Goal: Check status

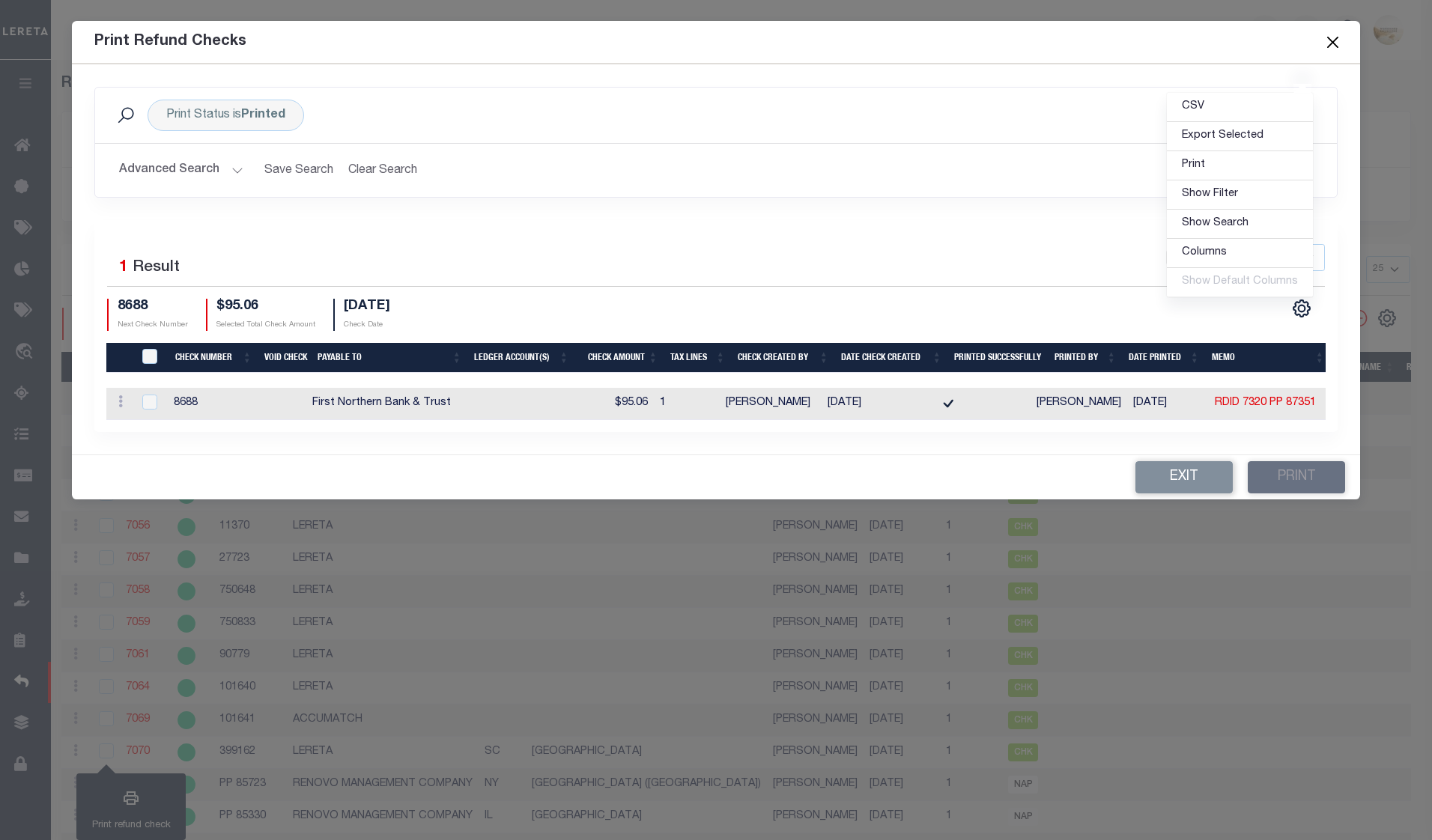
select select "25"
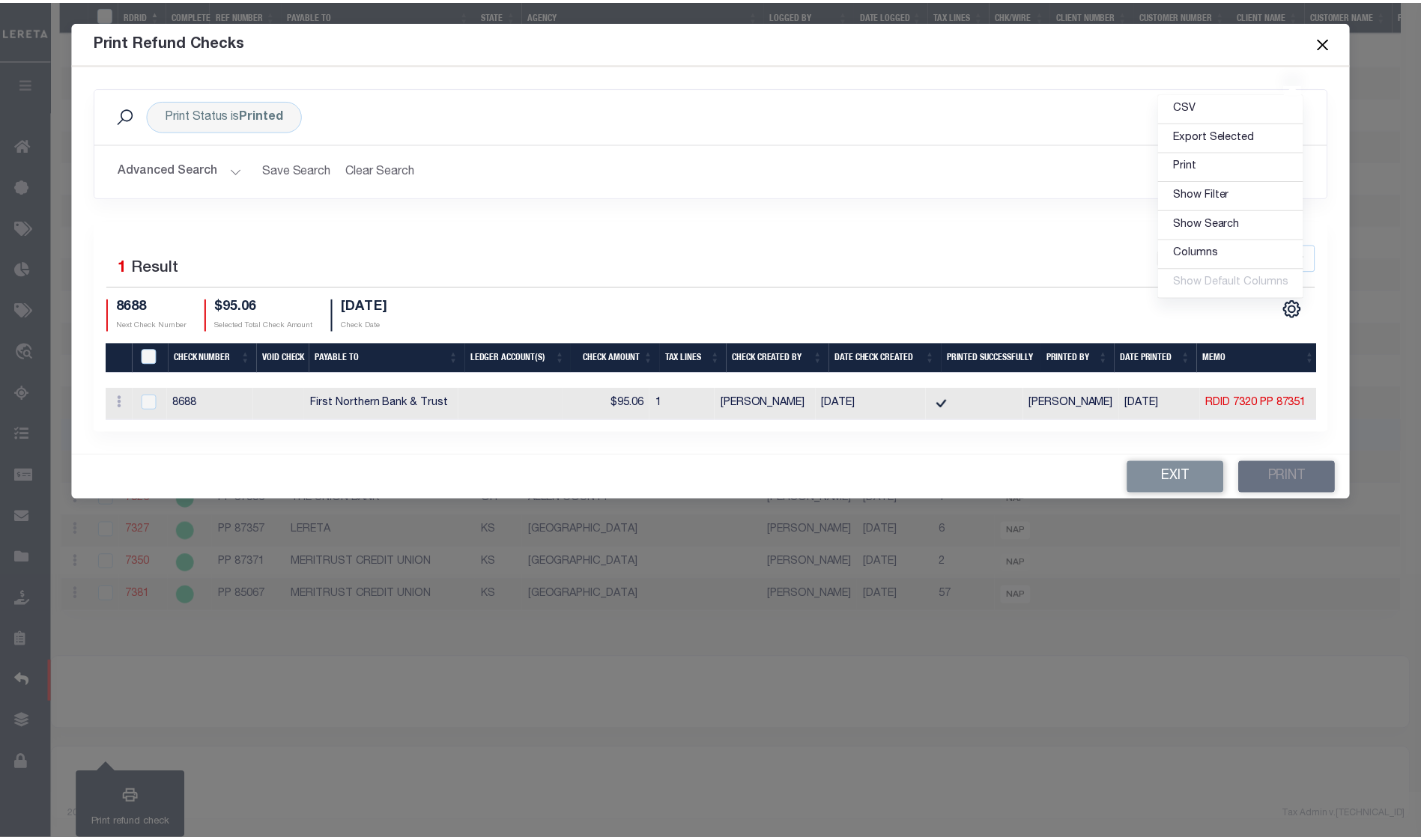
scroll to position [602, 0]
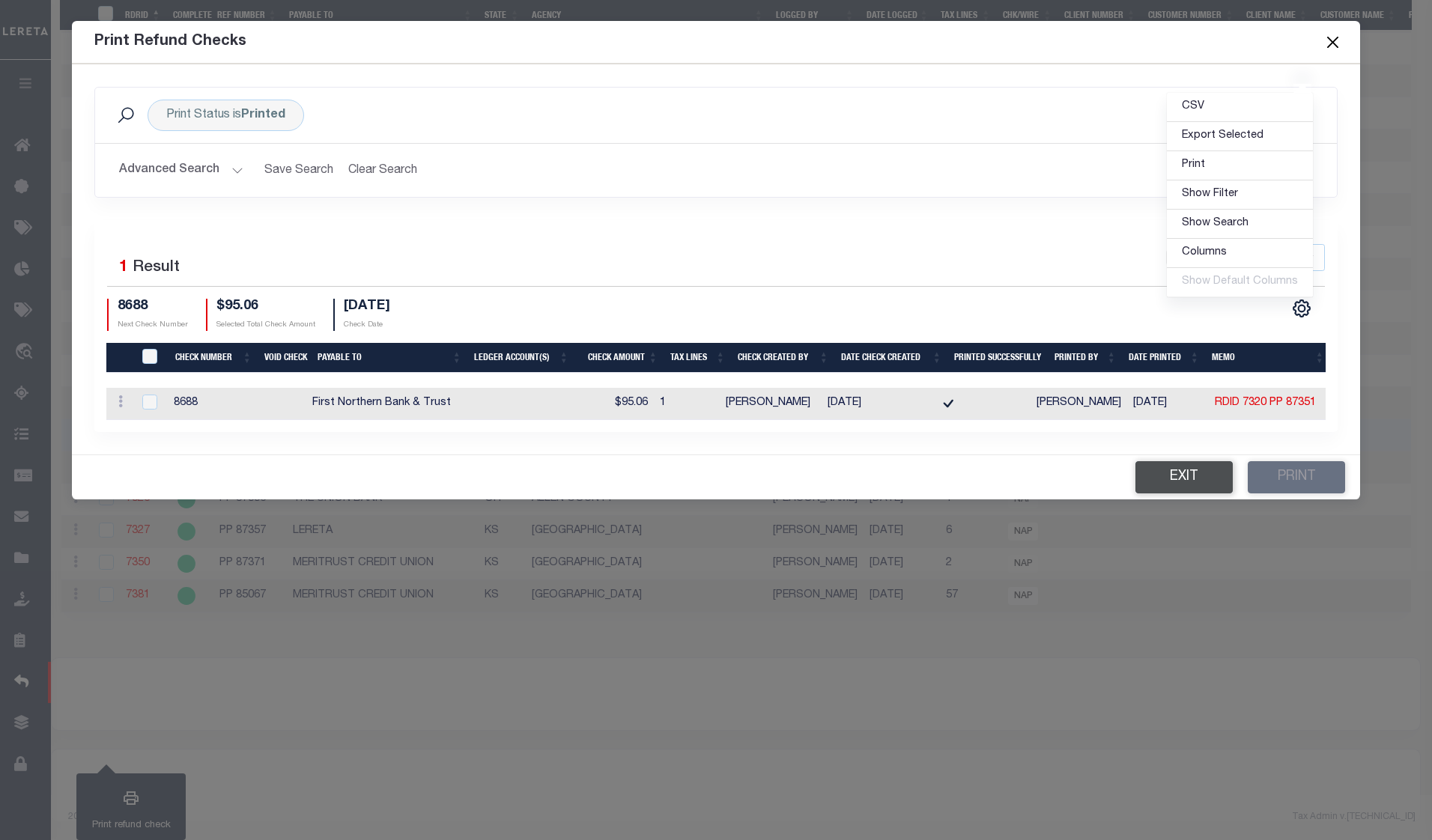
click at [1179, 477] on button "Exit" at bounding box center [1183, 477] width 97 height 32
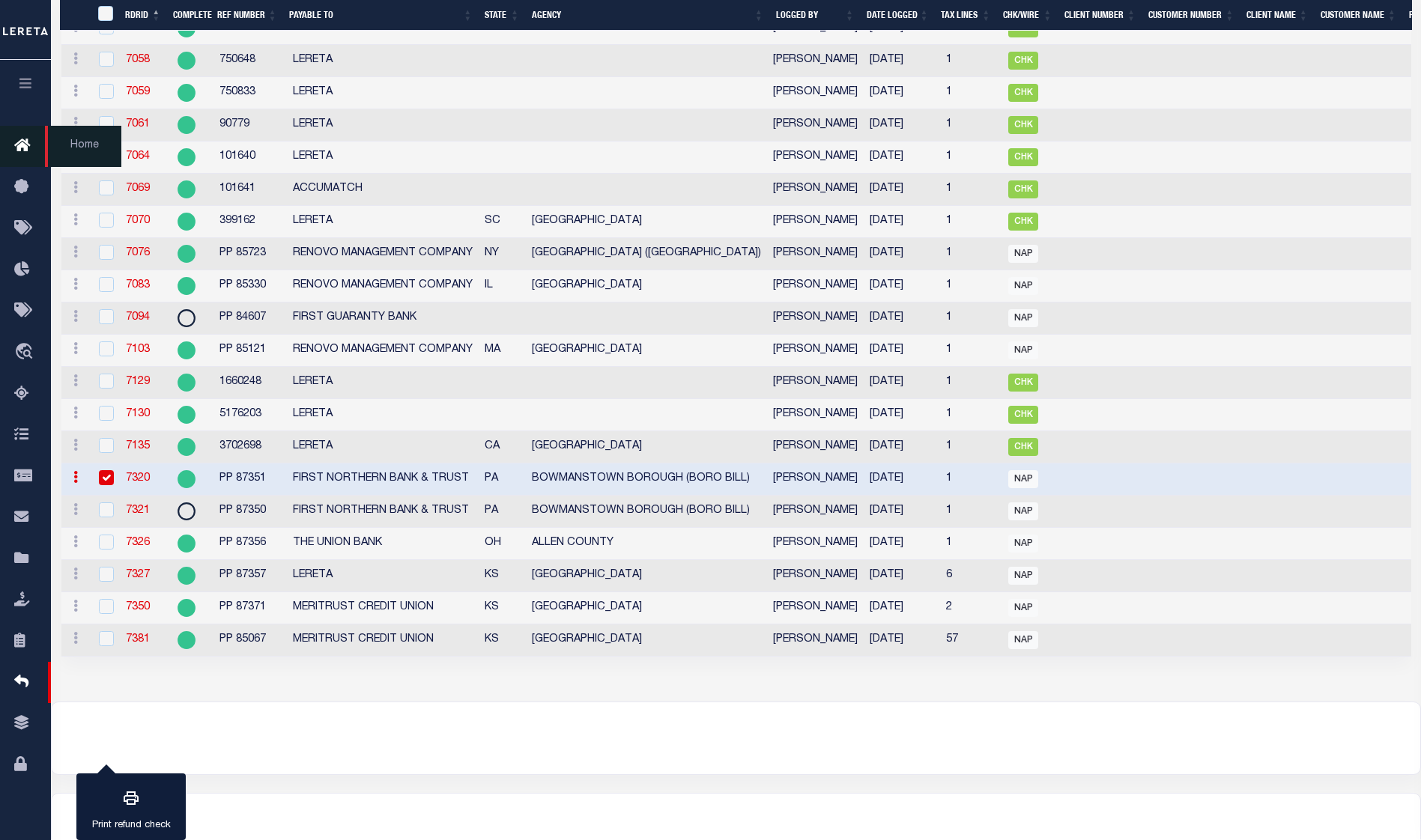
scroll to position [527, 0]
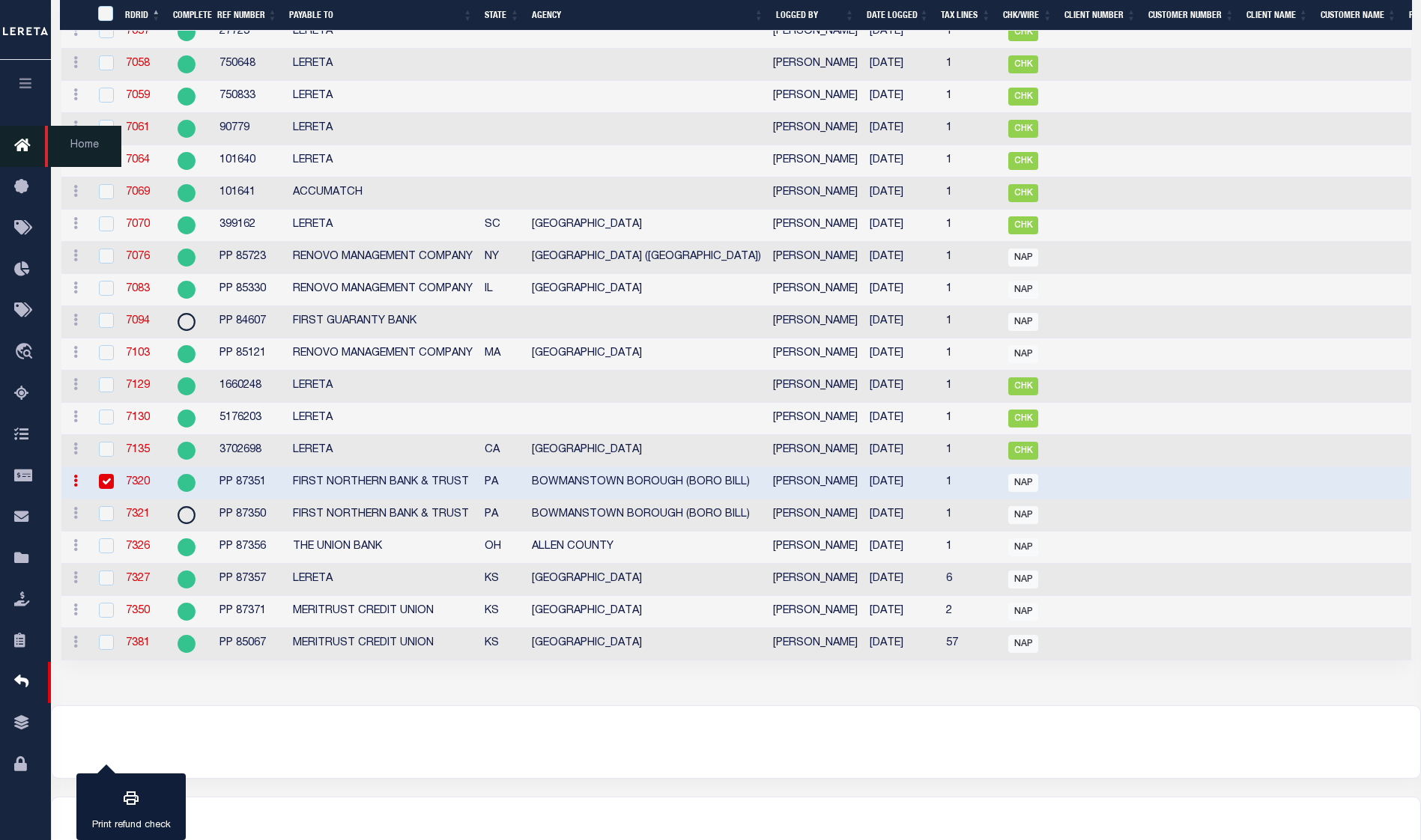
click at [22, 138] on icon at bounding box center [25, 146] width 24 height 18
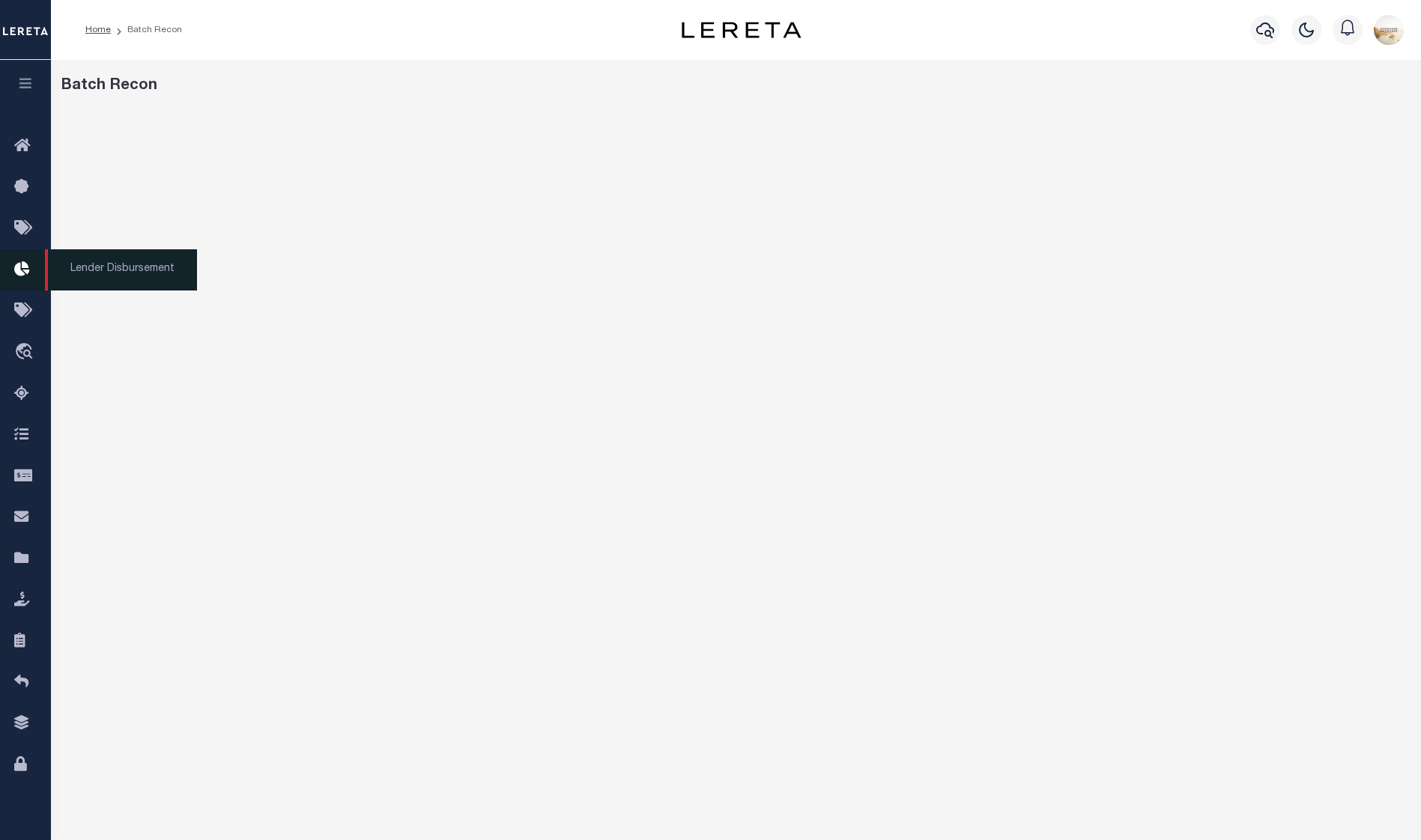
click at [20, 271] on icon at bounding box center [25, 269] width 24 height 18
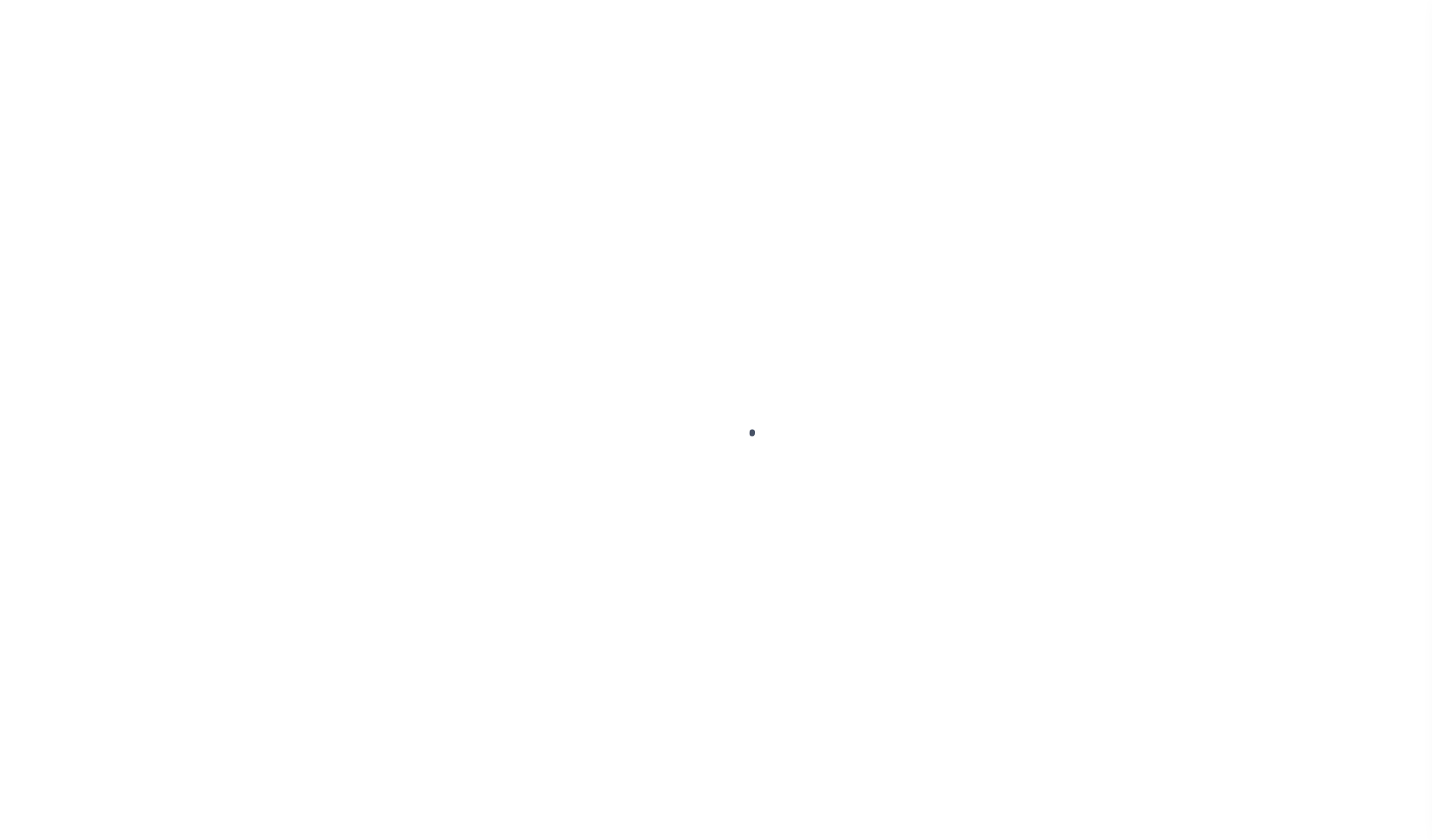
select select
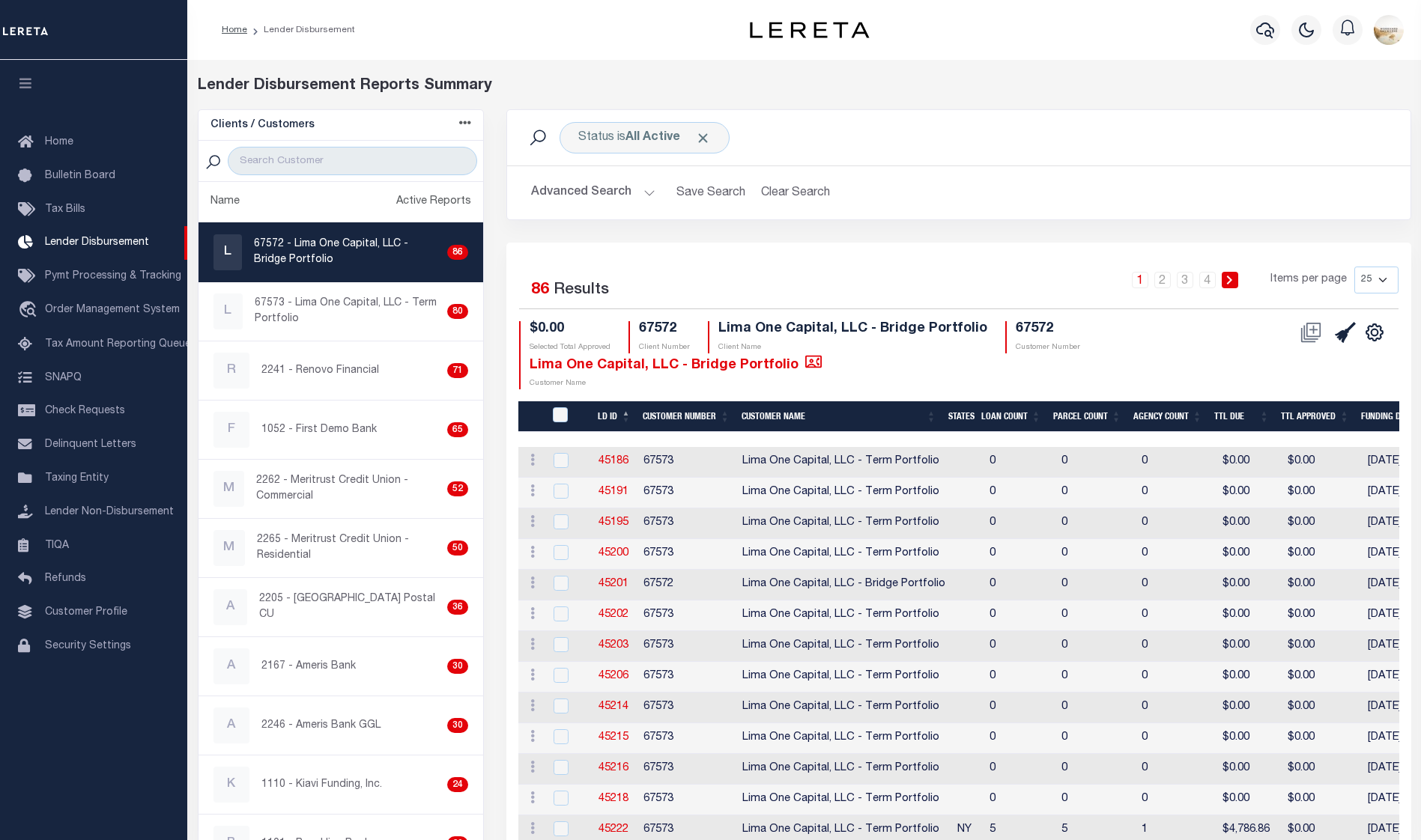
click at [631, 191] on button "Advanced Search" at bounding box center [593, 192] width 124 height 29
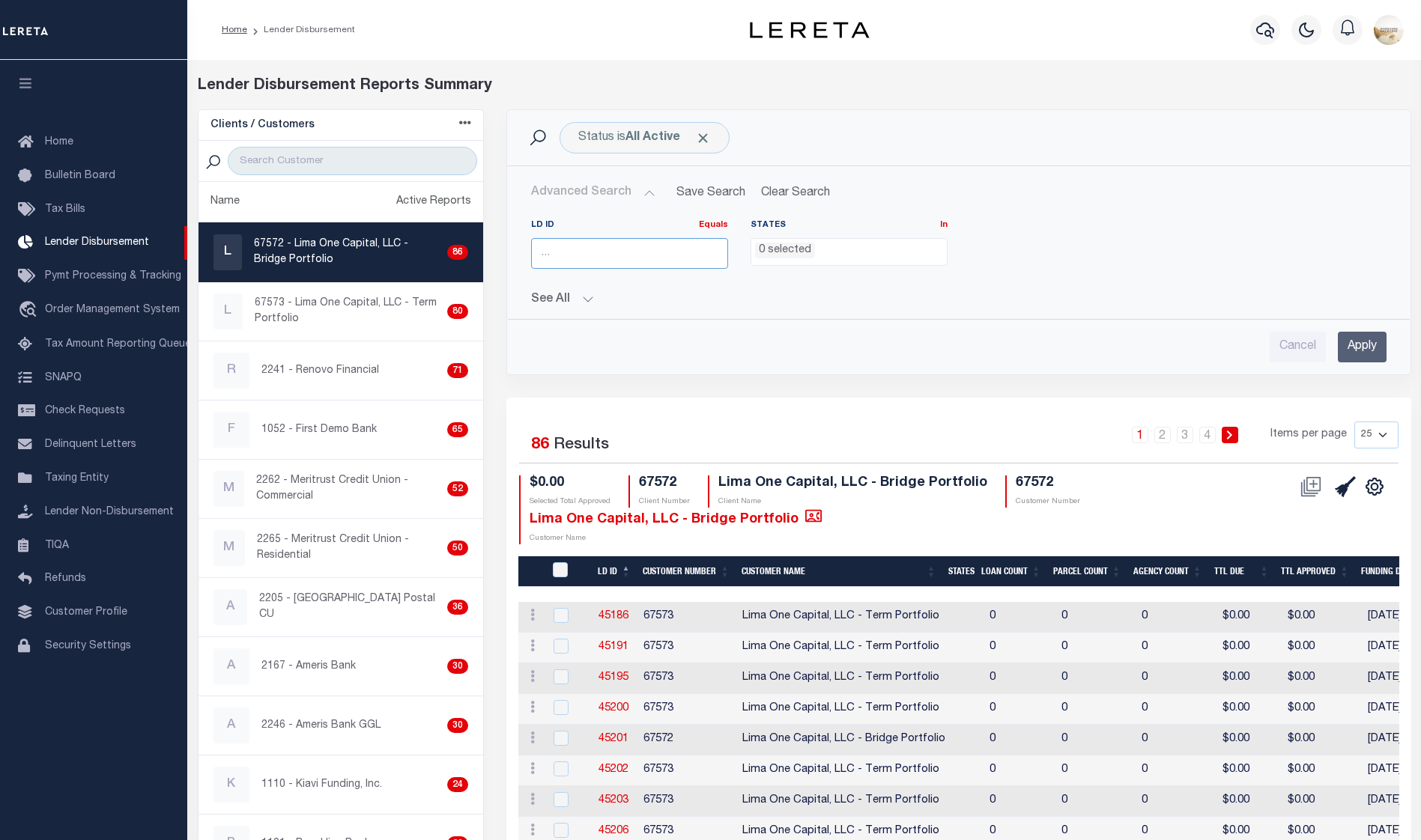
click at [608, 253] on input "number" at bounding box center [629, 253] width 197 height 31
type input "45570"
click at [1376, 347] on input "Apply" at bounding box center [1362, 346] width 49 height 31
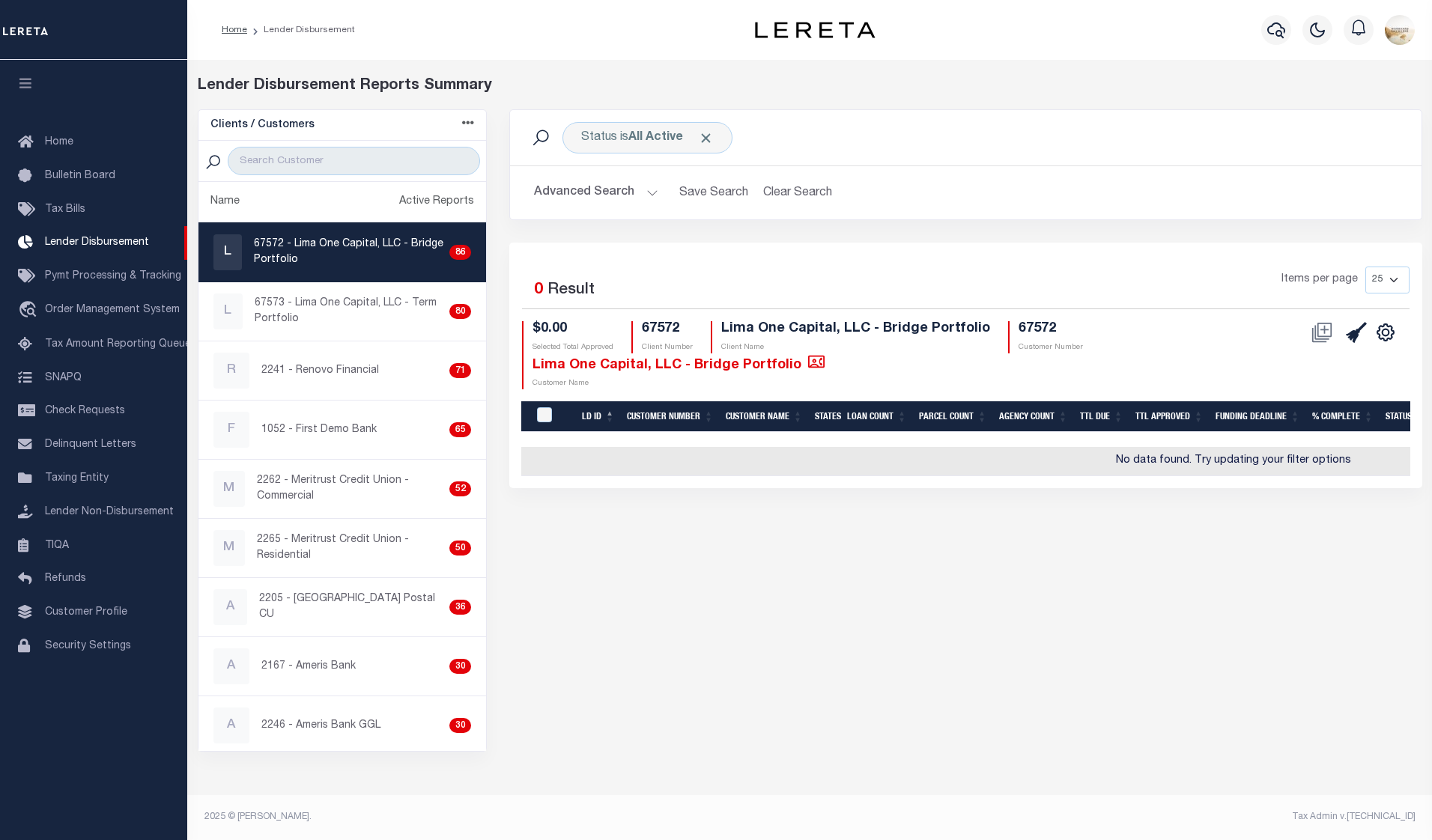
click at [575, 191] on button "Advanced Search" at bounding box center [596, 192] width 124 height 29
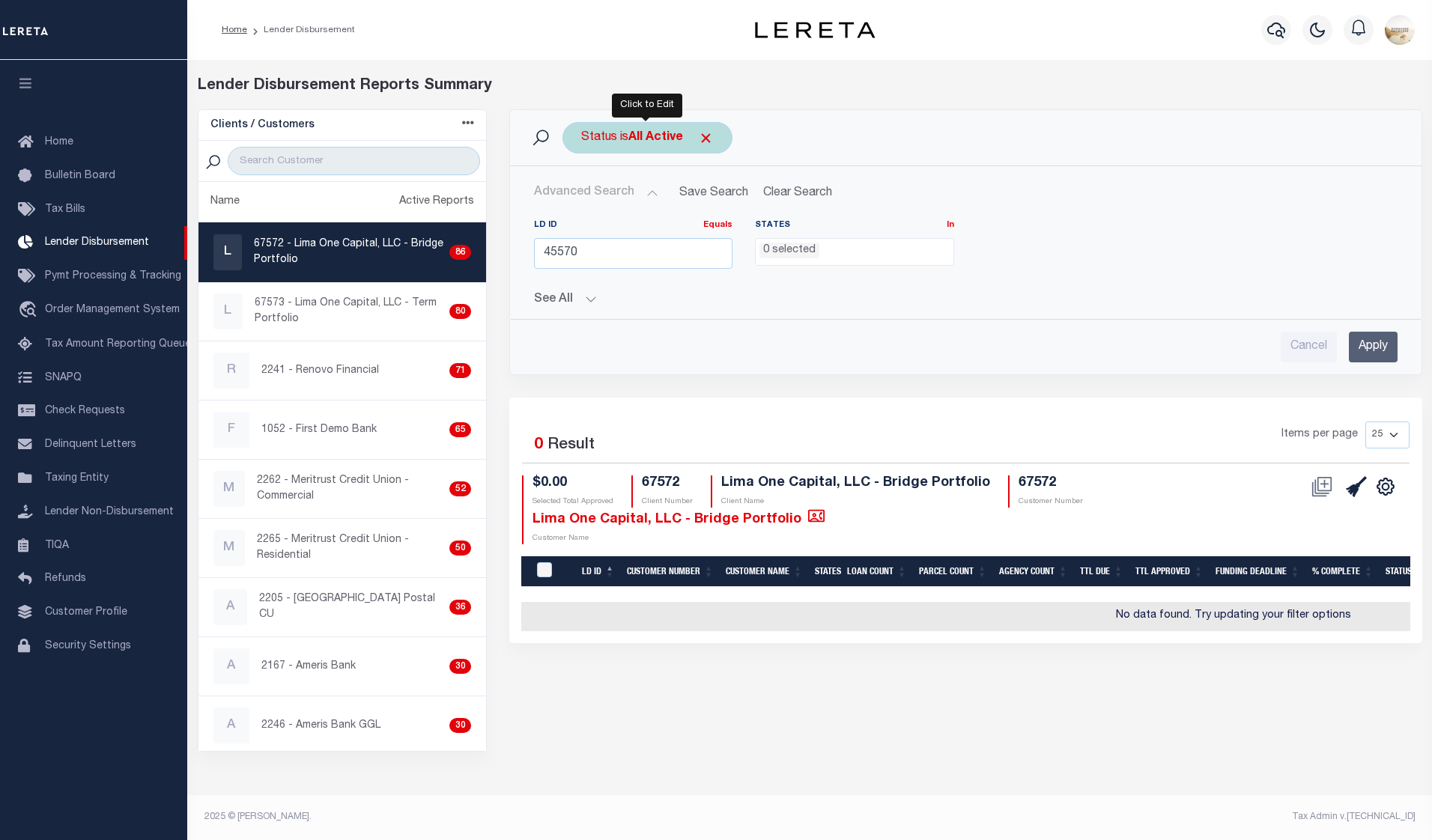
click at [653, 141] on b "All Active" at bounding box center [656, 138] width 55 height 12
click at [671, 209] on select "All Active Approval In Progress Batching In Progress Complete Do Not Pay Escrow…" at bounding box center [692, 211] width 220 height 29
select select "Complete"
click at [581, 197] on select "All Active Approval In Progress Batching In Progress Complete Do Not Pay Escrow…" at bounding box center [692, 211] width 220 height 29
click at [774, 247] on input "Apply" at bounding box center [780, 244] width 45 height 24
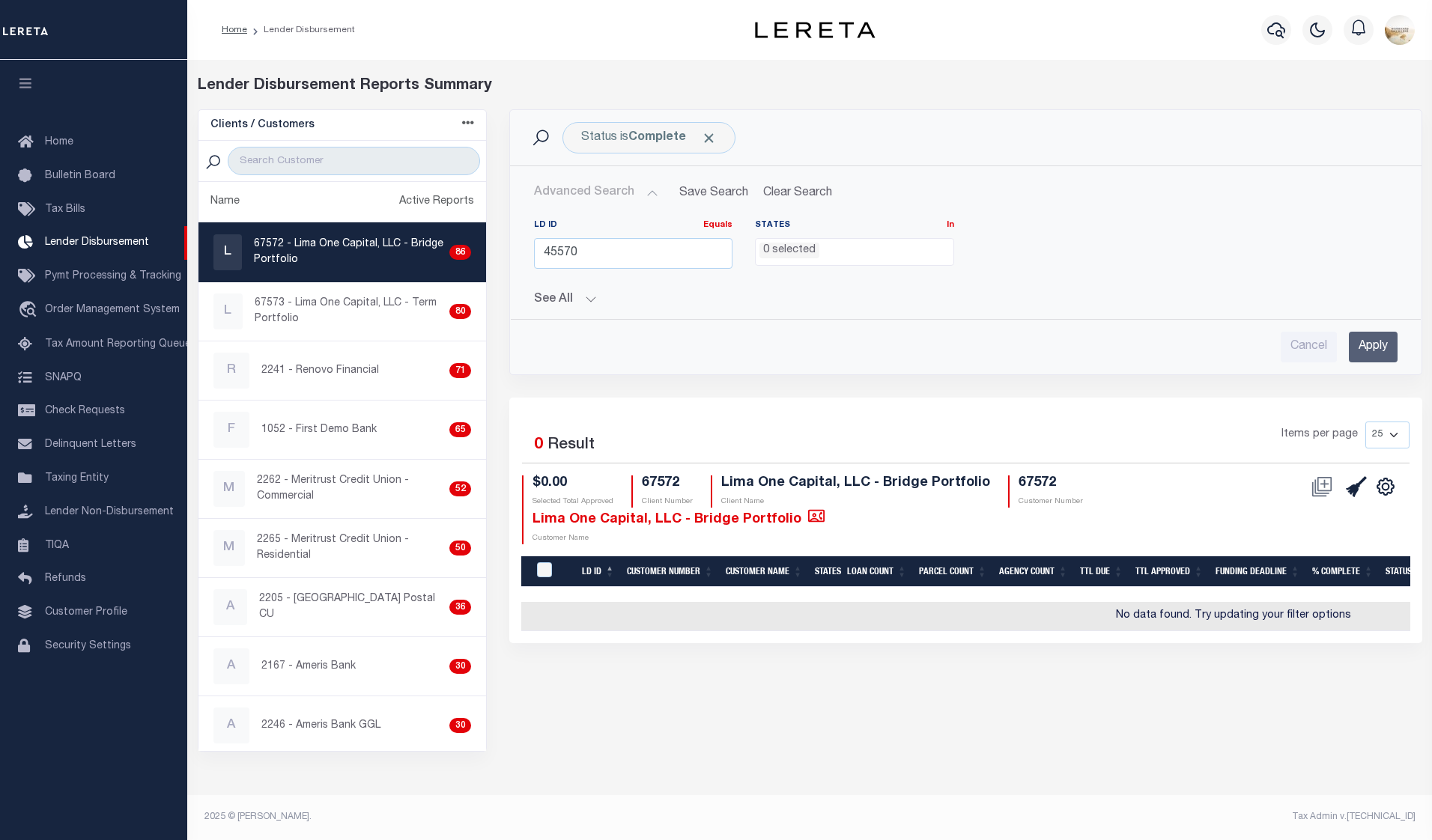
click at [1384, 351] on input "Apply" at bounding box center [1373, 346] width 49 height 31
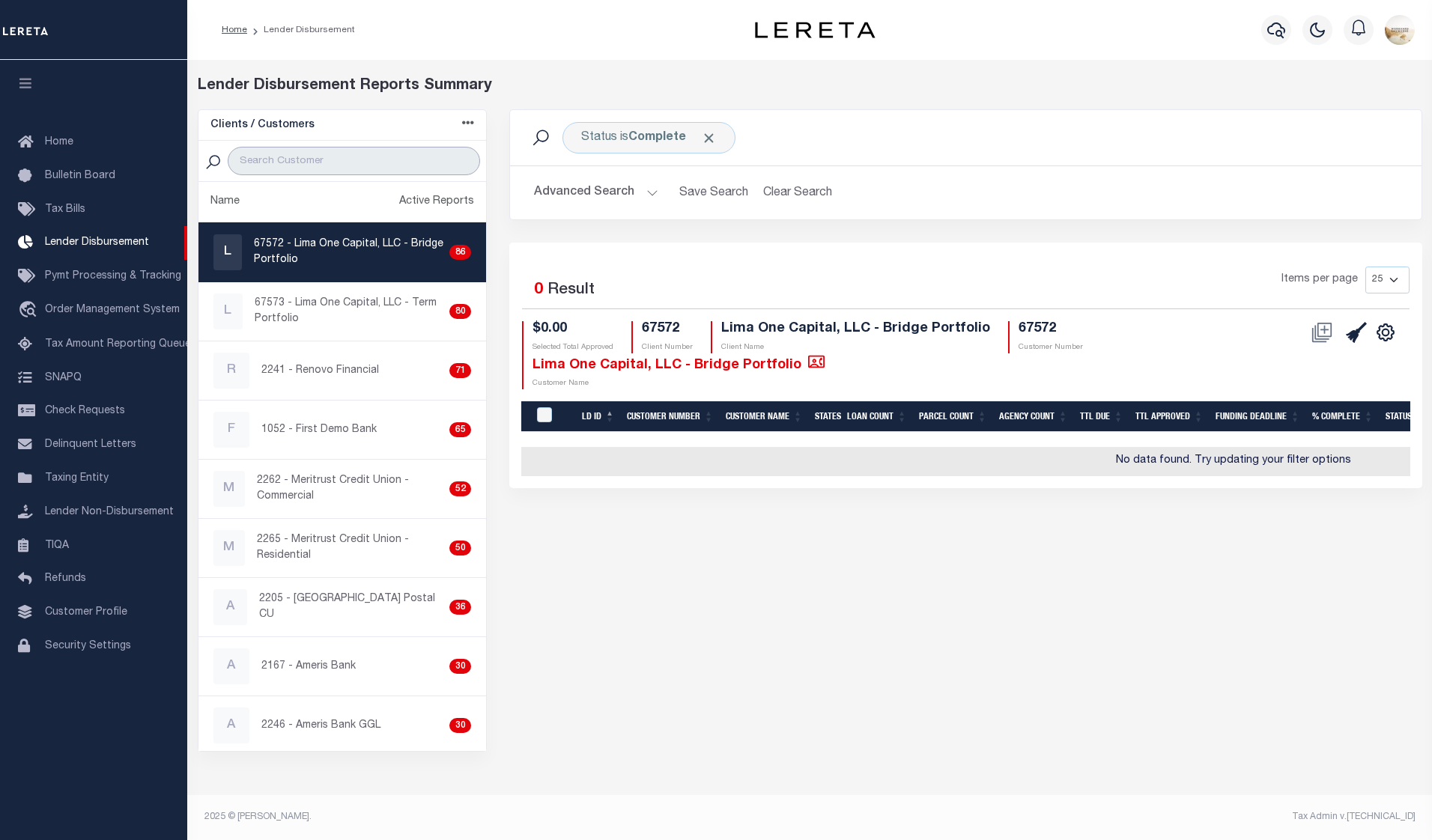
click at [302, 163] on input "search" at bounding box center [353, 161] width 253 height 29
click at [93, 280] on span "Pymt Processing & Tracking" at bounding box center [113, 276] width 136 height 10
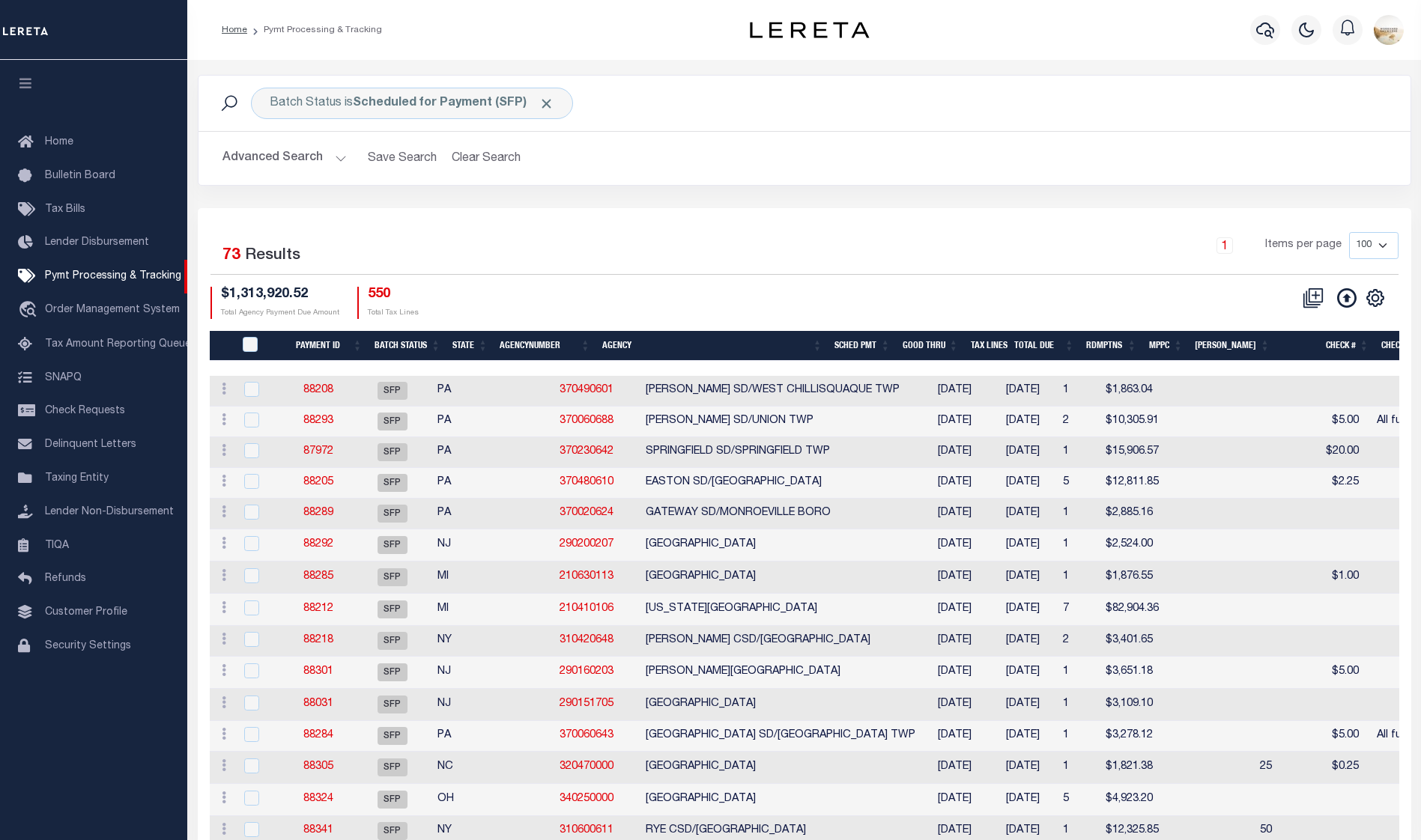
click at [278, 159] on button "Advanced Search" at bounding box center [284, 157] width 124 height 29
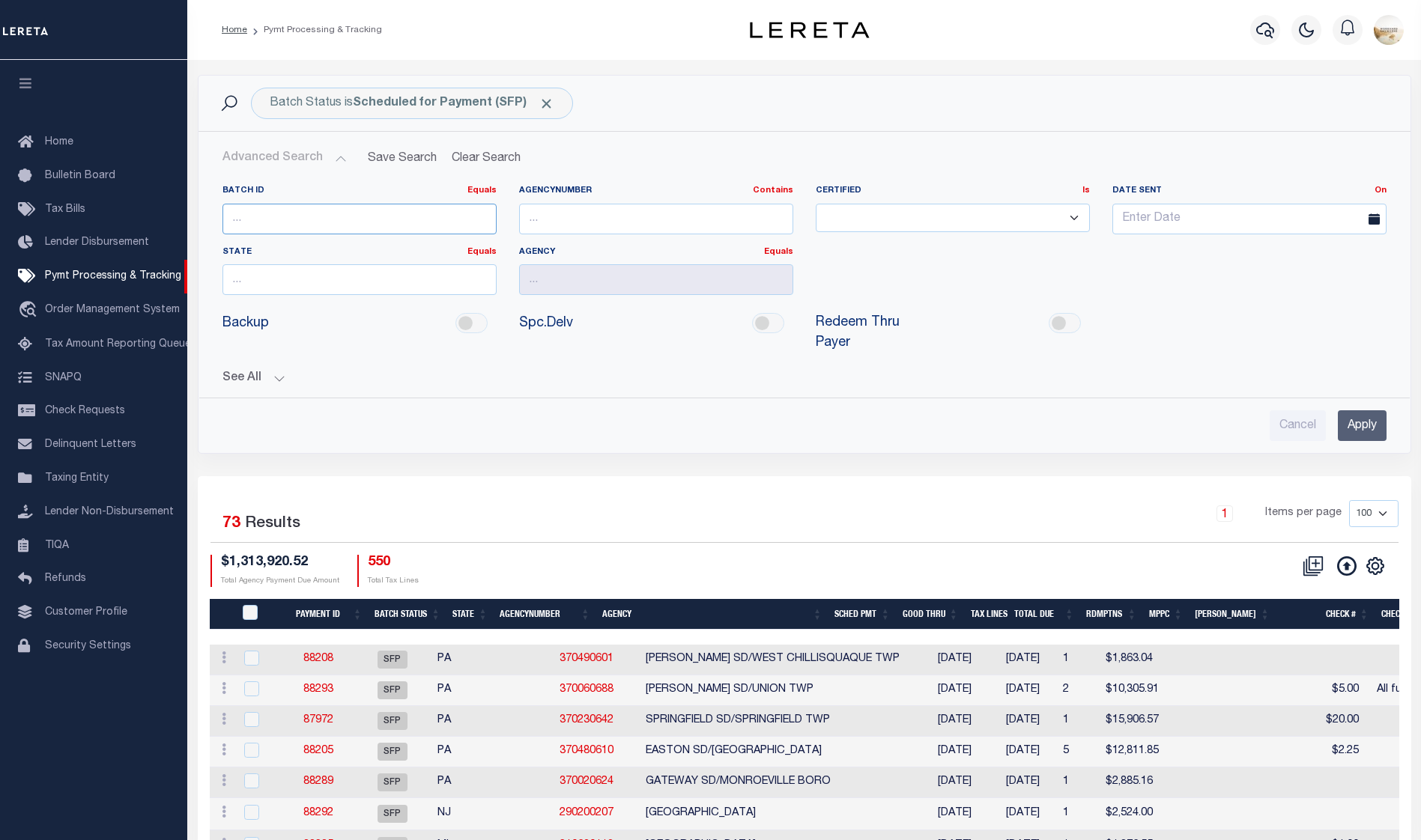
click at [342, 218] on input "number" at bounding box center [359, 219] width 274 height 31
type input "88321"
click at [1349, 410] on input "Apply" at bounding box center [1362, 425] width 49 height 31
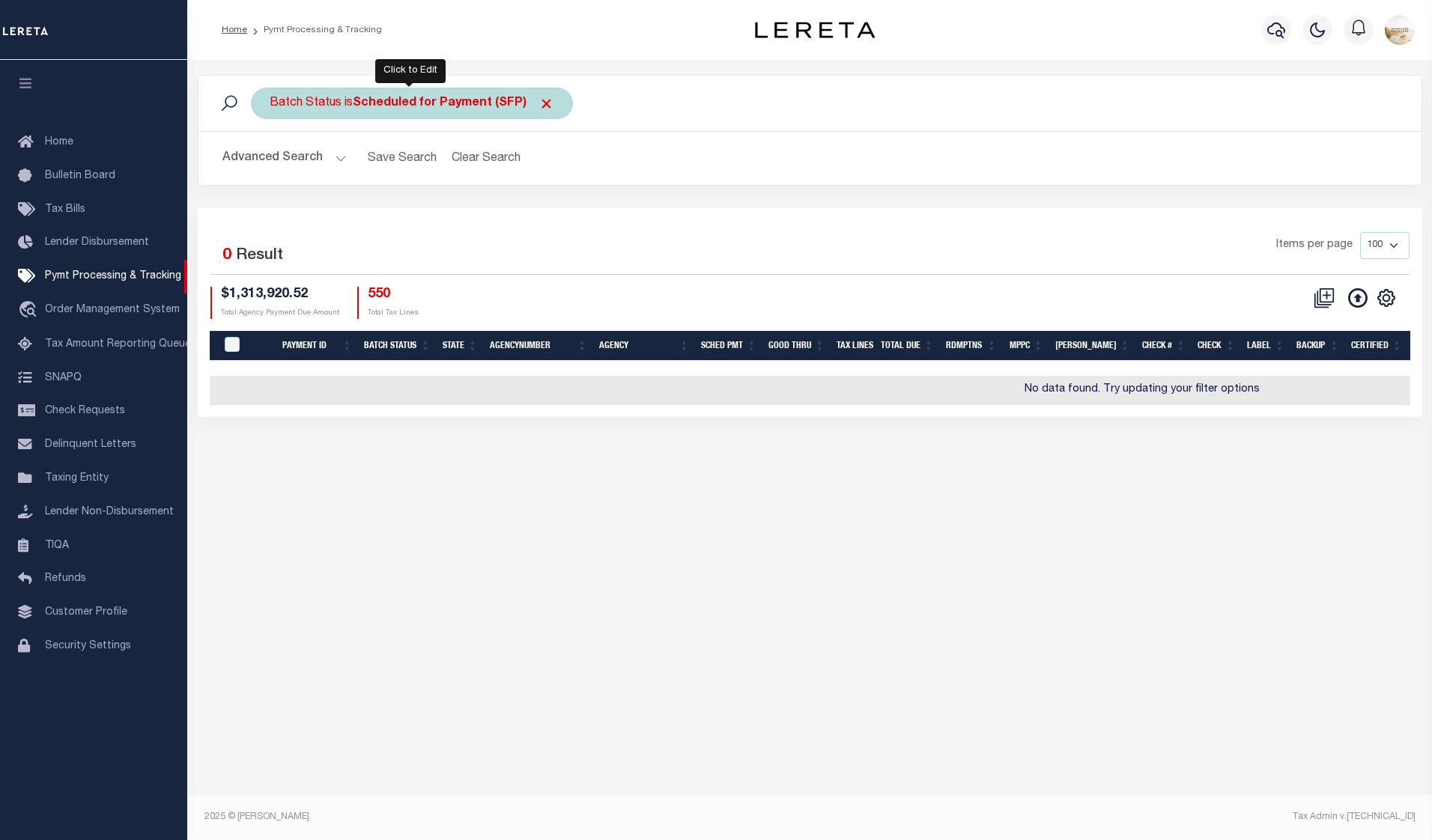
click at [475, 103] on b "Scheduled for Payment (SFP)" at bounding box center [453, 103] width 201 height 12
select select "SFP"
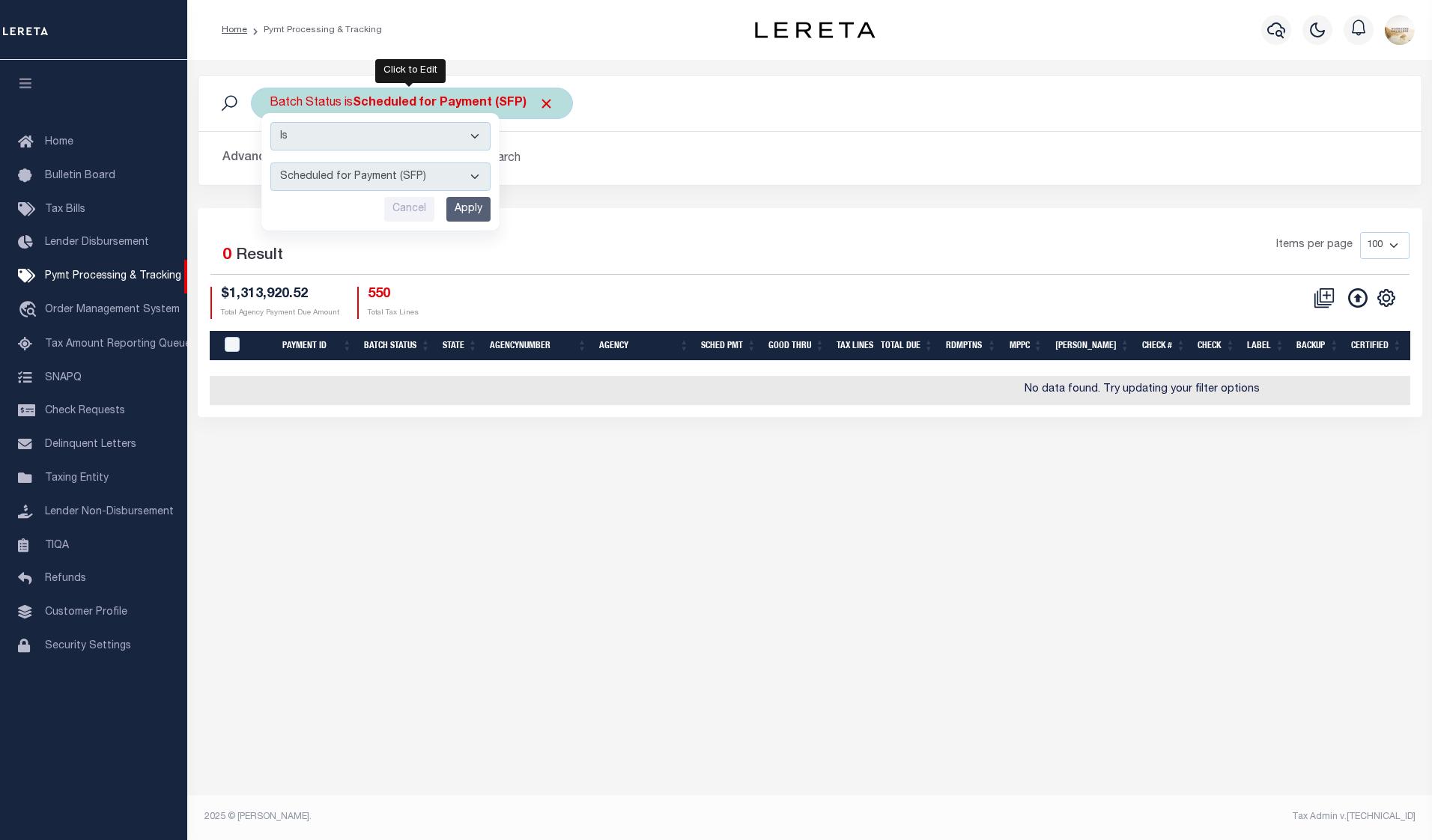
click at [438, 172] on select "Awaiting Funds (AWF) Cleared and Complete (CAC) New Check Needed (NCN) Payment …" at bounding box center [380, 177] width 220 height 29
click at [743, 240] on div "Items per page 100 200 500 1000" at bounding box center [962, 251] width 893 height 39
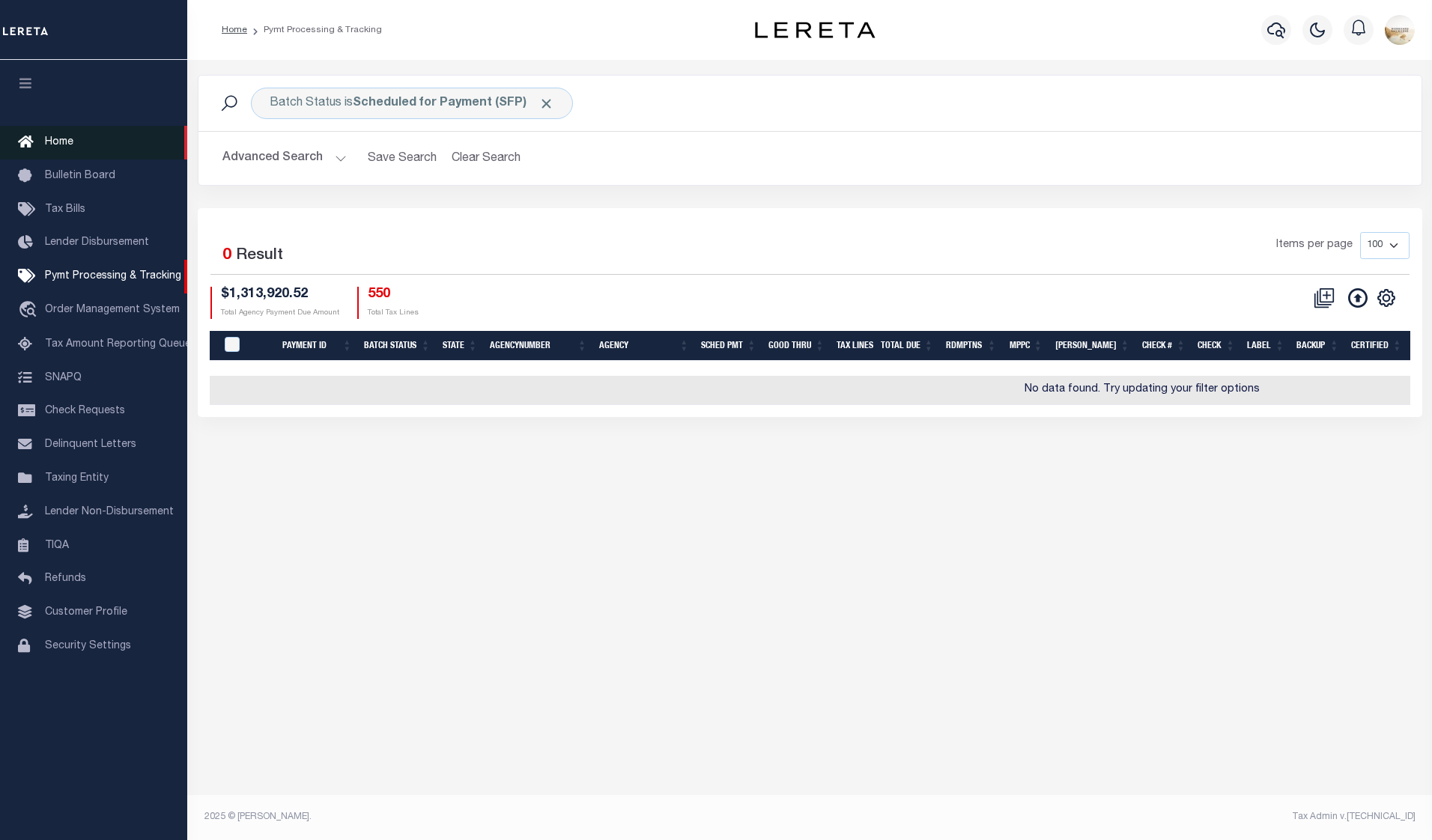
click at [98, 142] on link "Home" at bounding box center [94, 142] width 187 height 34
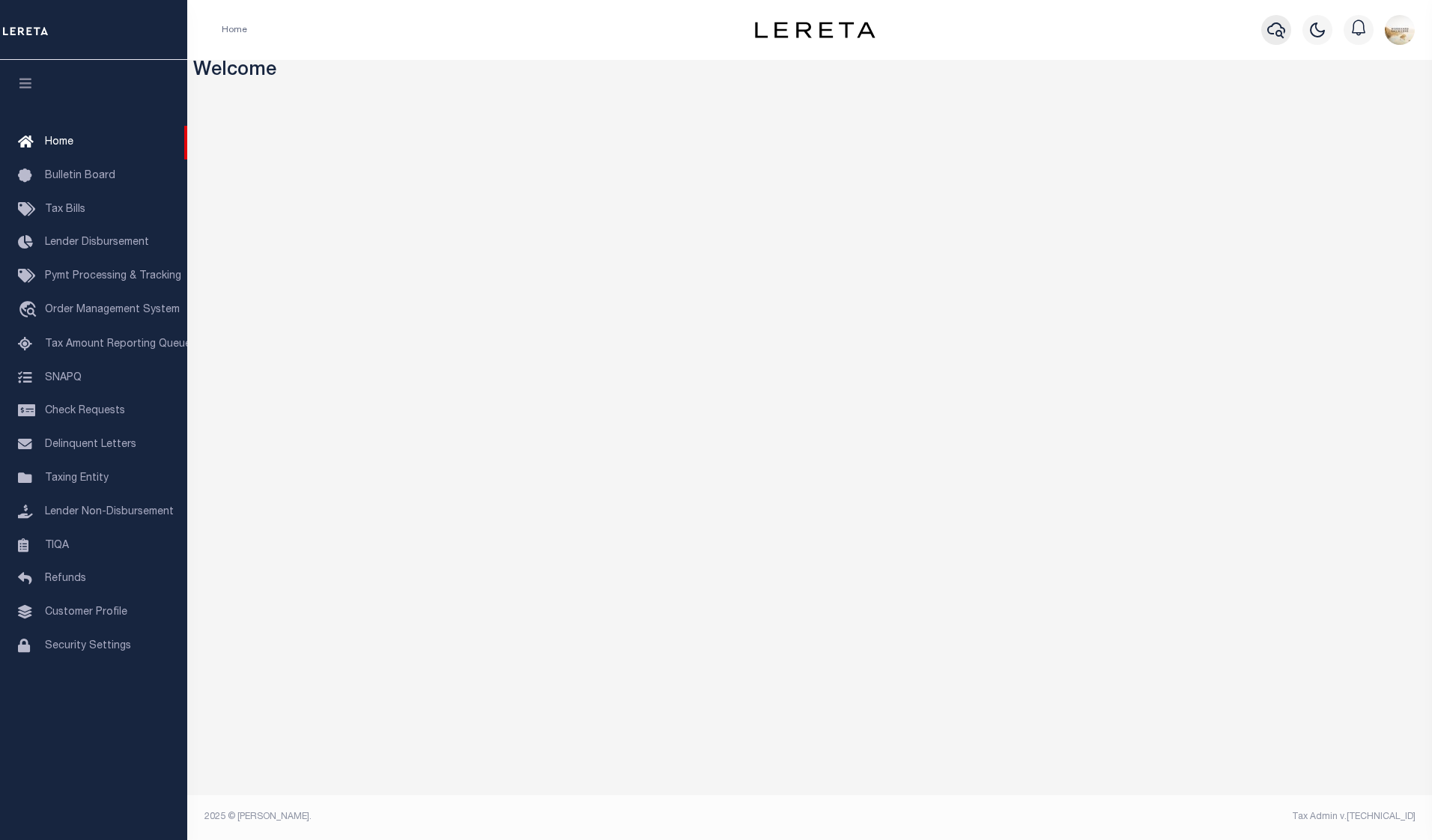
click at [1285, 28] on icon "button" at bounding box center [1276, 30] width 18 height 18
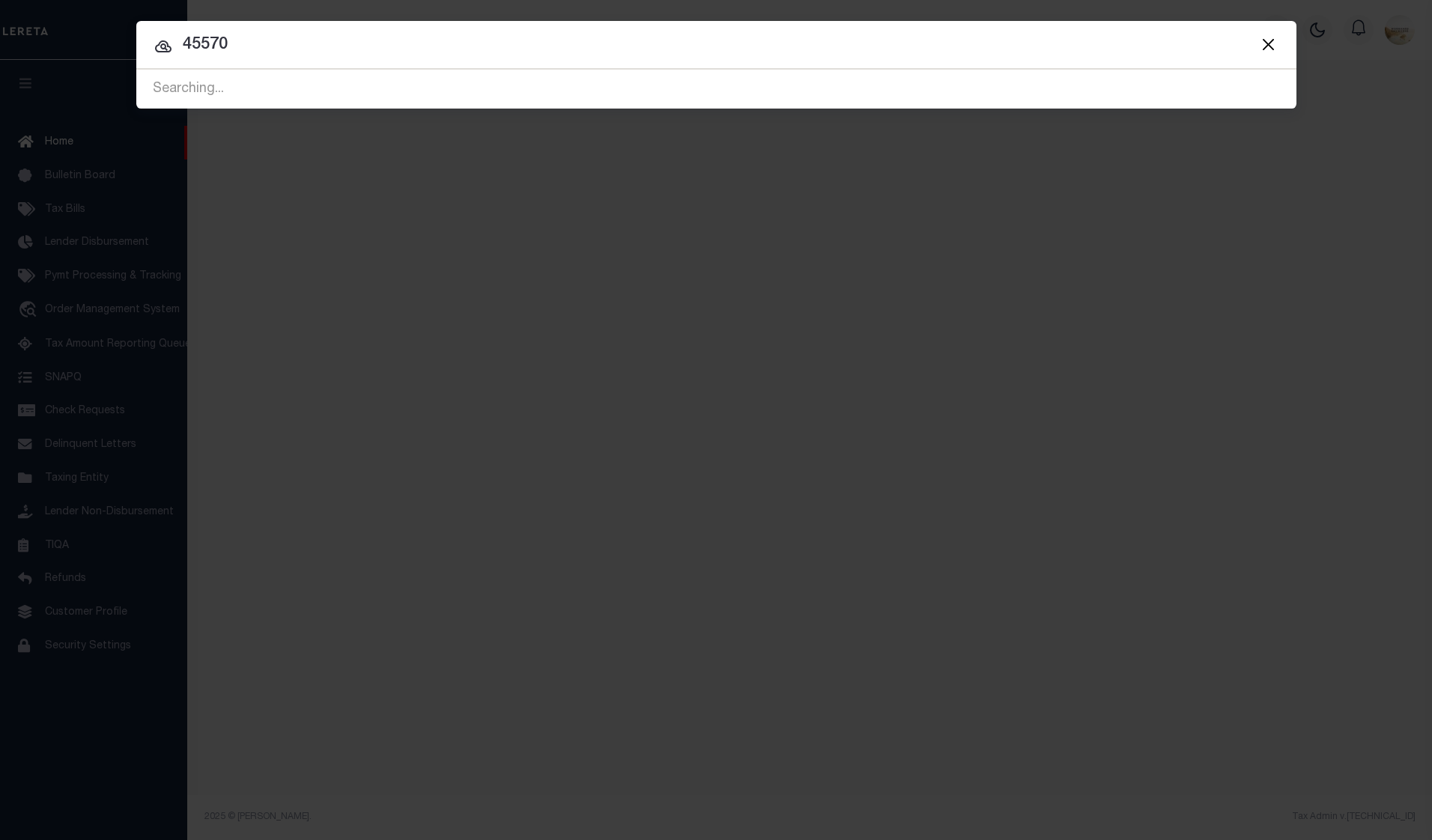
type input "45570"
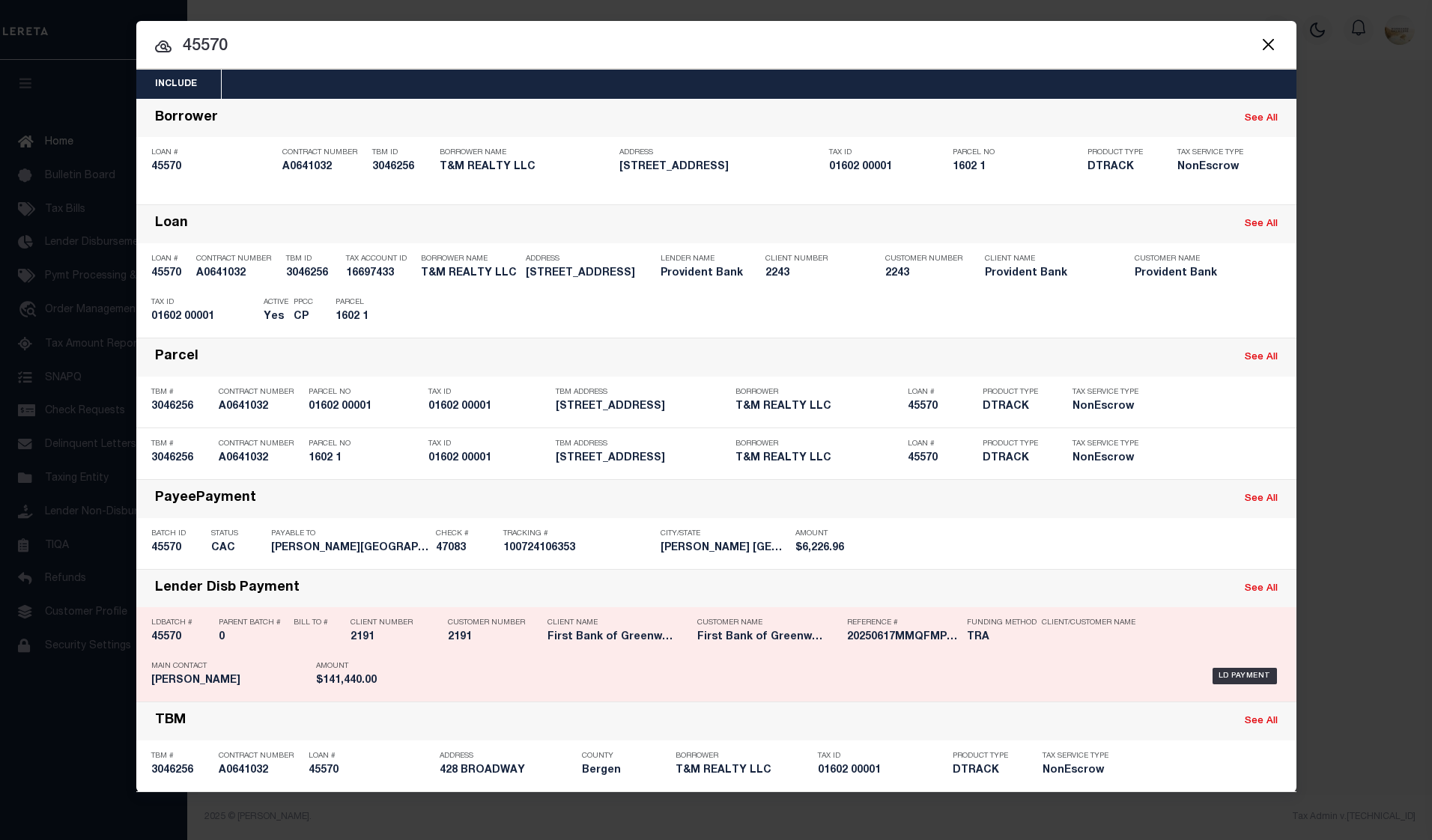
click at [159, 644] on h5 "45570" at bounding box center [181, 637] width 60 height 13
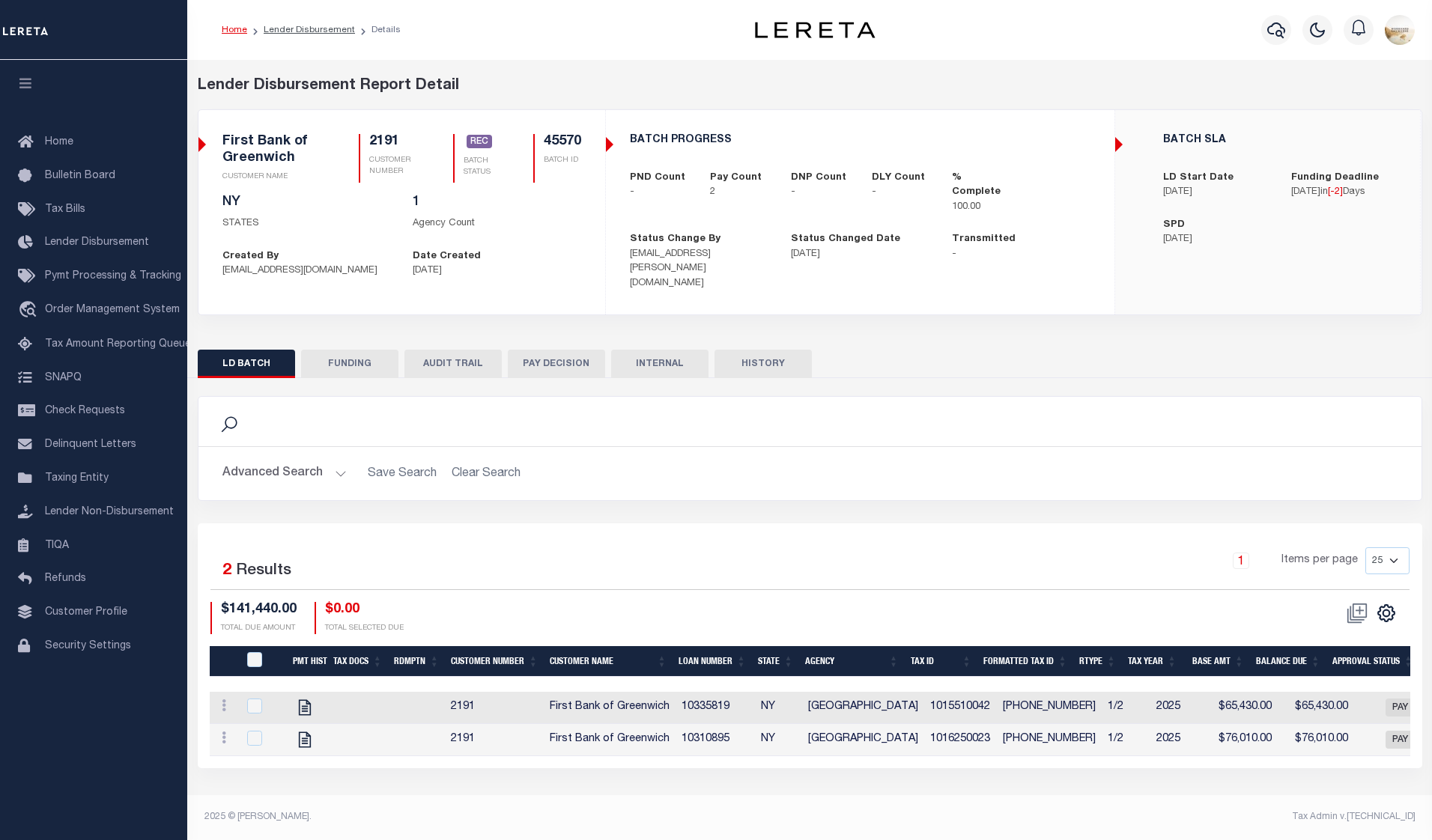
click at [367, 350] on button "FUNDING" at bounding box center [349, 364] width 97 height 29
type input "$141,440"
type input "$0"
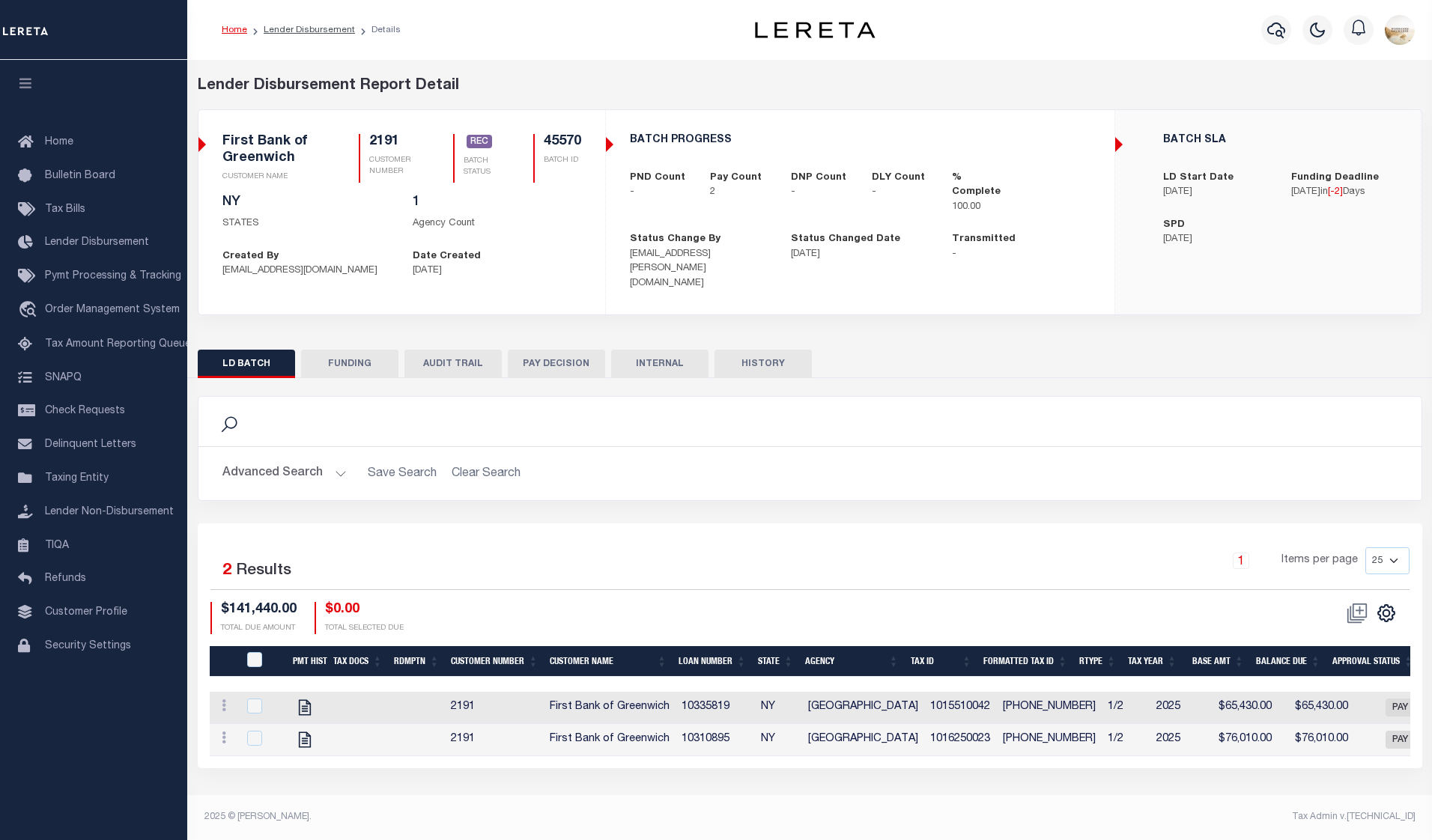
type input "[DATE]"
type input "20250617MMQFMP2700217006171301"
type input "[DATE]"
select select "100"
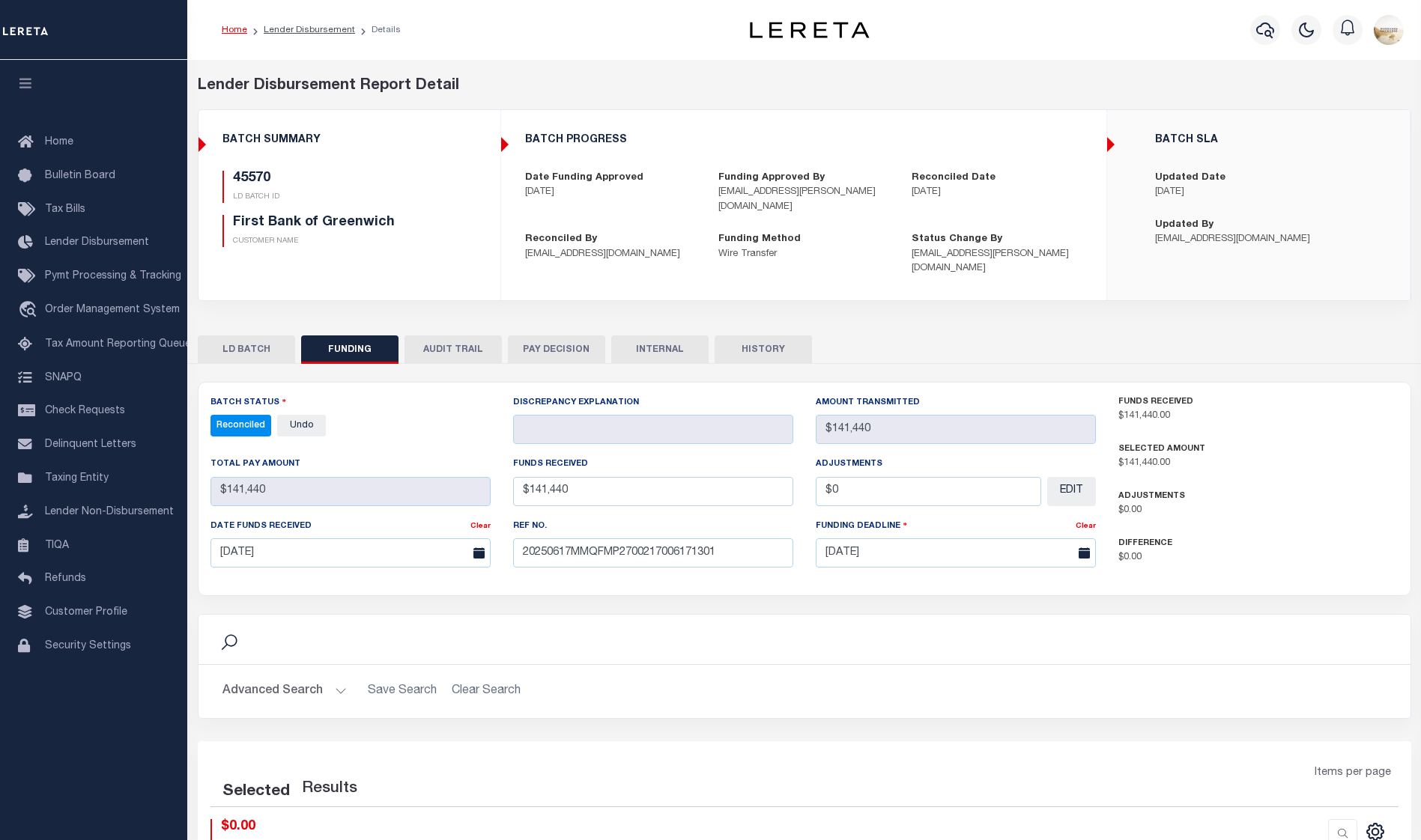
select select "100"
drag, startPoint x: 733, startPoint y: 539, endPoint x: 512, endPoint y: 526, distance: 221.4
click at [513, 538] on input "20250617MMQFMP2700217006171301" at bounding box center [653, 552] width 280 height 29
click at [1255, 37] on button "button" at bounding box center [1264, 30] width 30 height 30
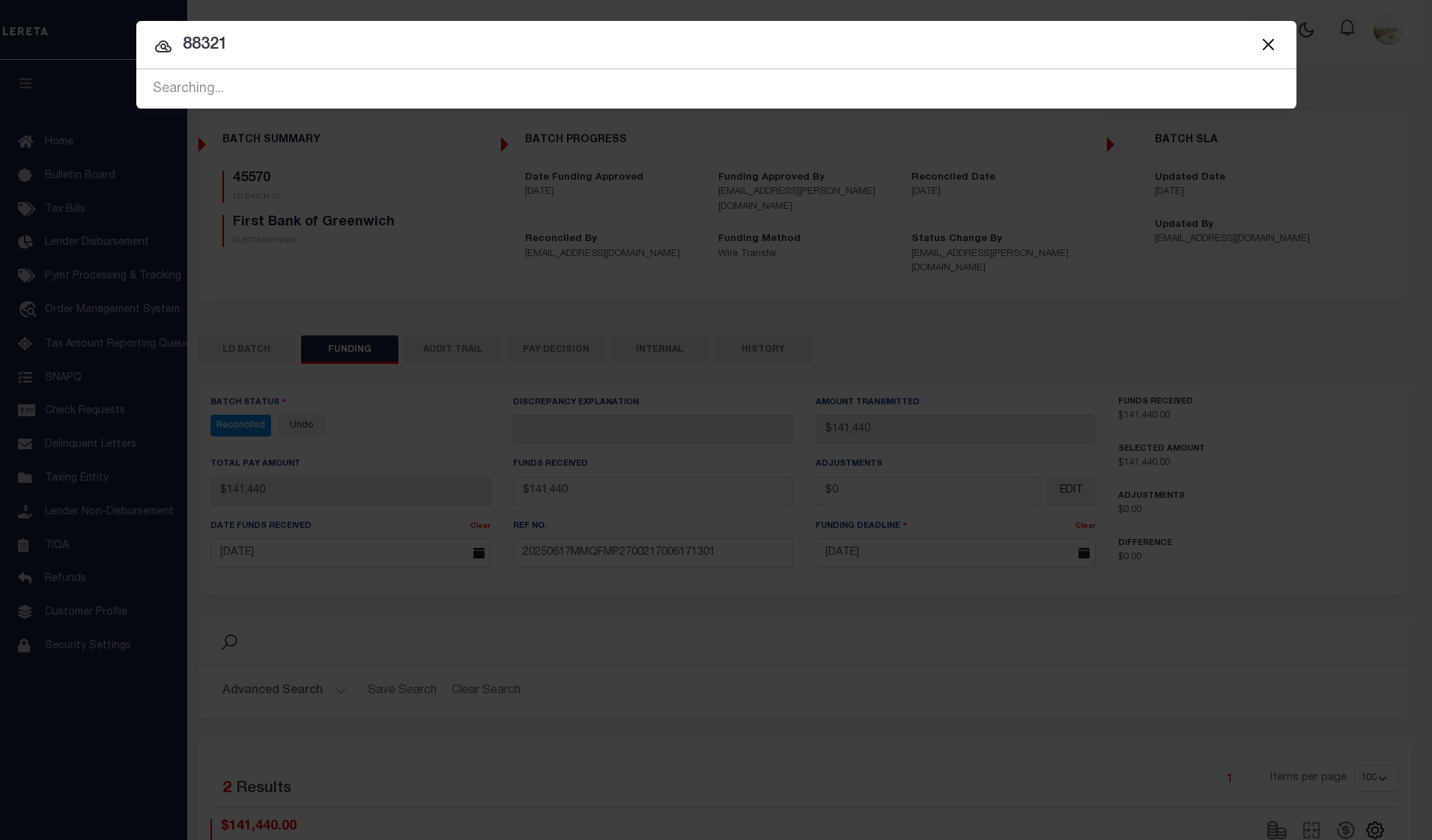
type input "88321"
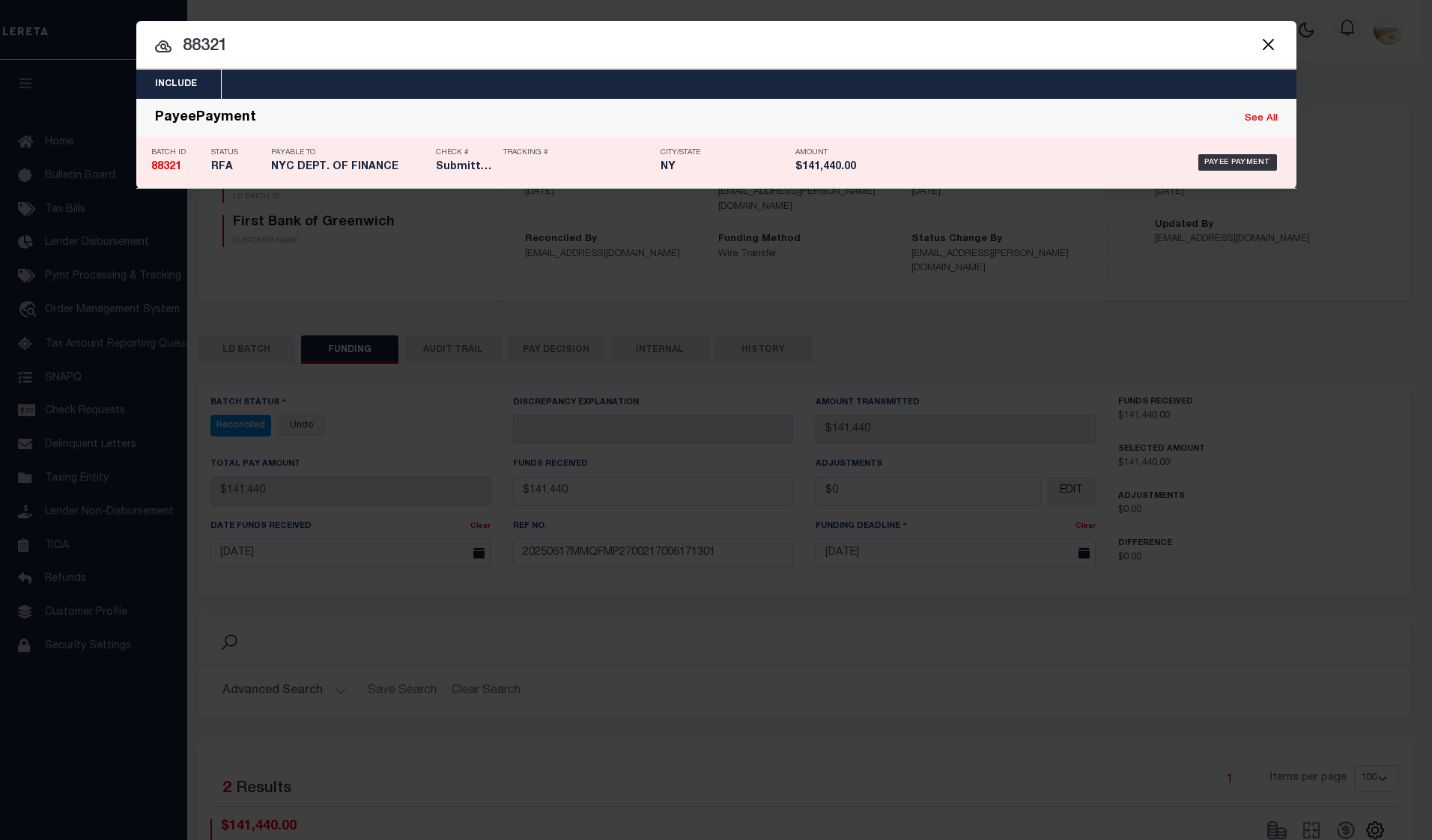
click at [170, 161] on div "Batch ID 88321" at bounding box center [177, 163] width 52 height 44
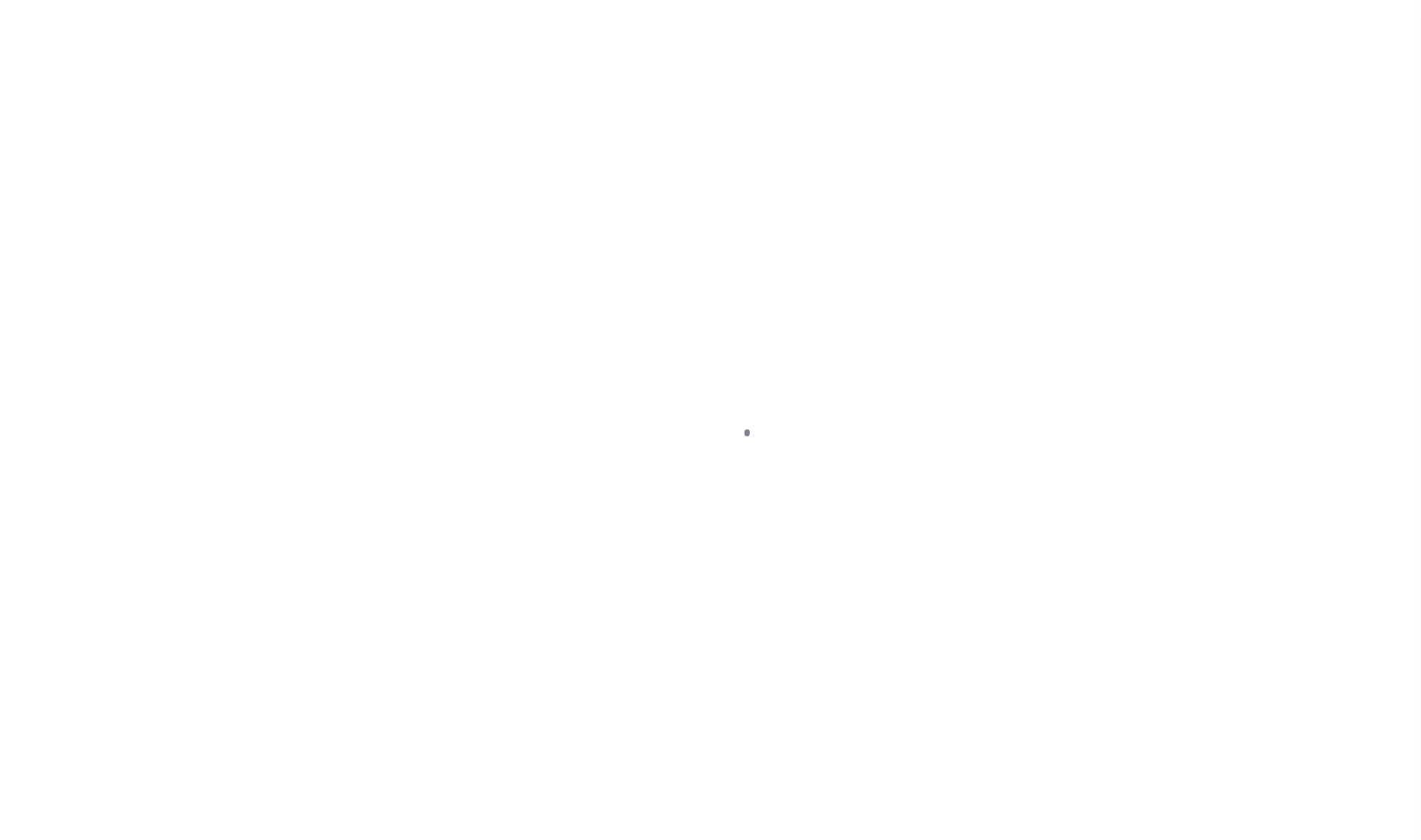
select select "RFA"
select select "ACH"
select select "[PERSON_NAME]"
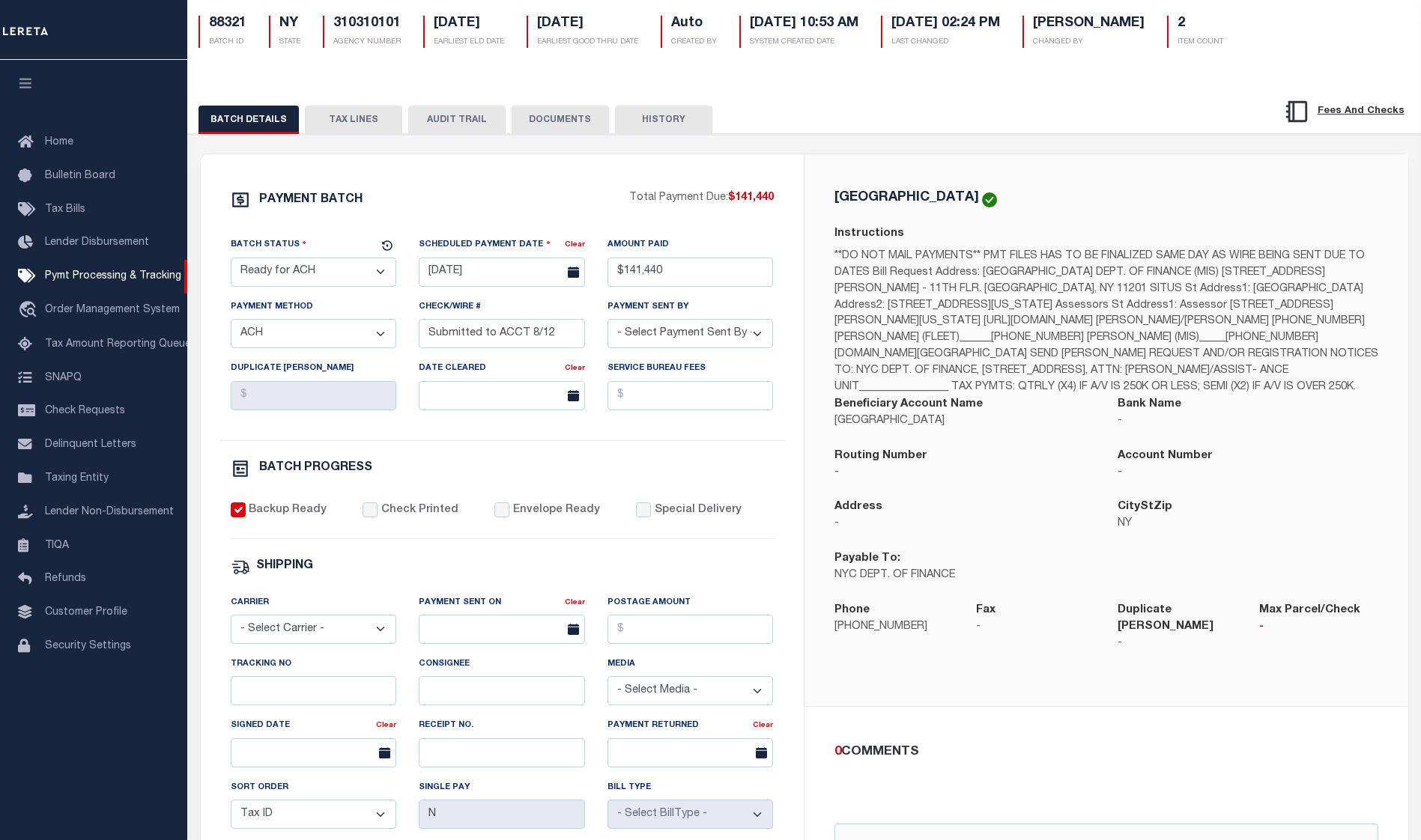
scroll to position [75, 0]
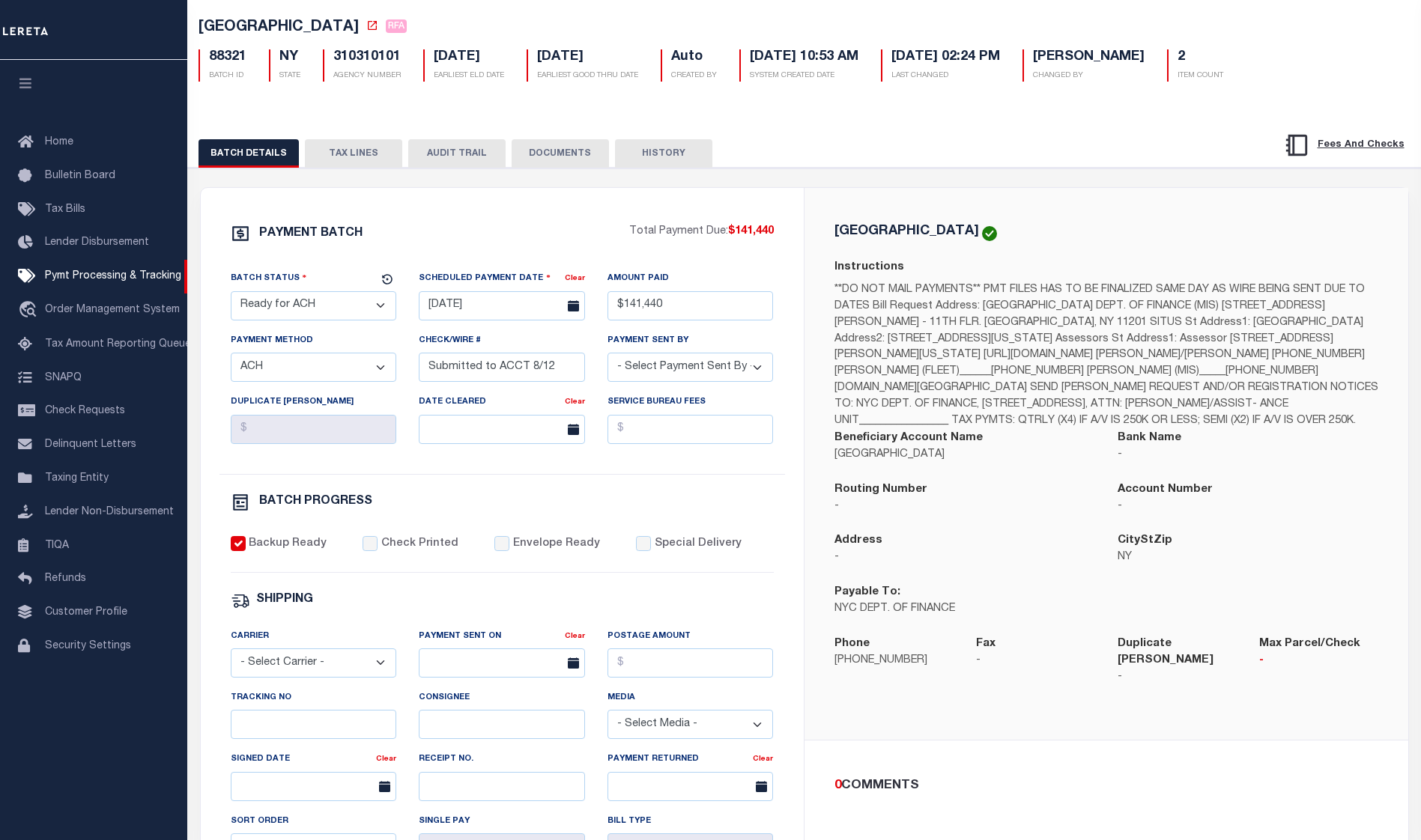
click at [372, 160] on button "TAX LINES" at bounding box center [353, 153] width 97 height 29
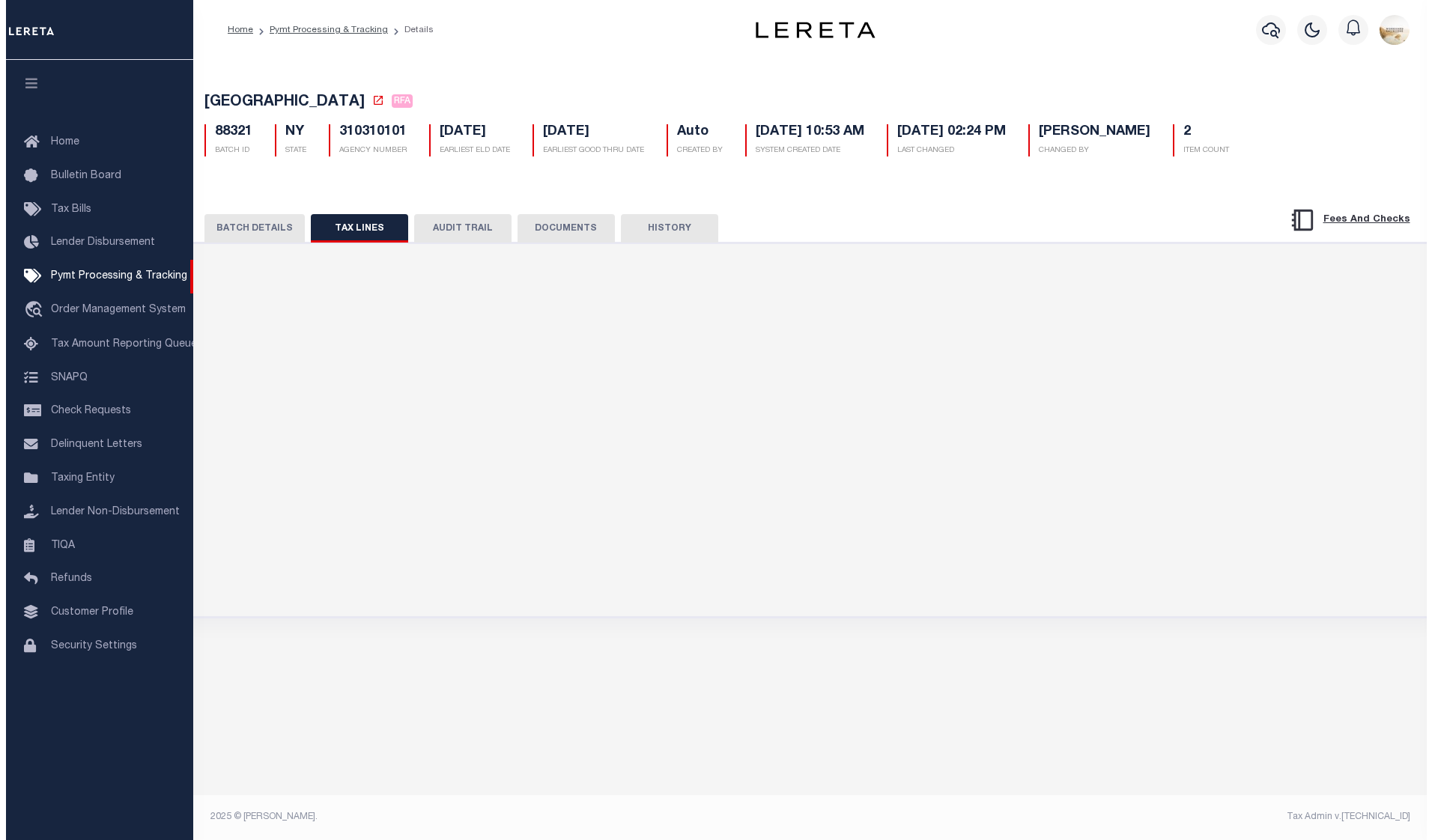
scroll to position [0, 0]
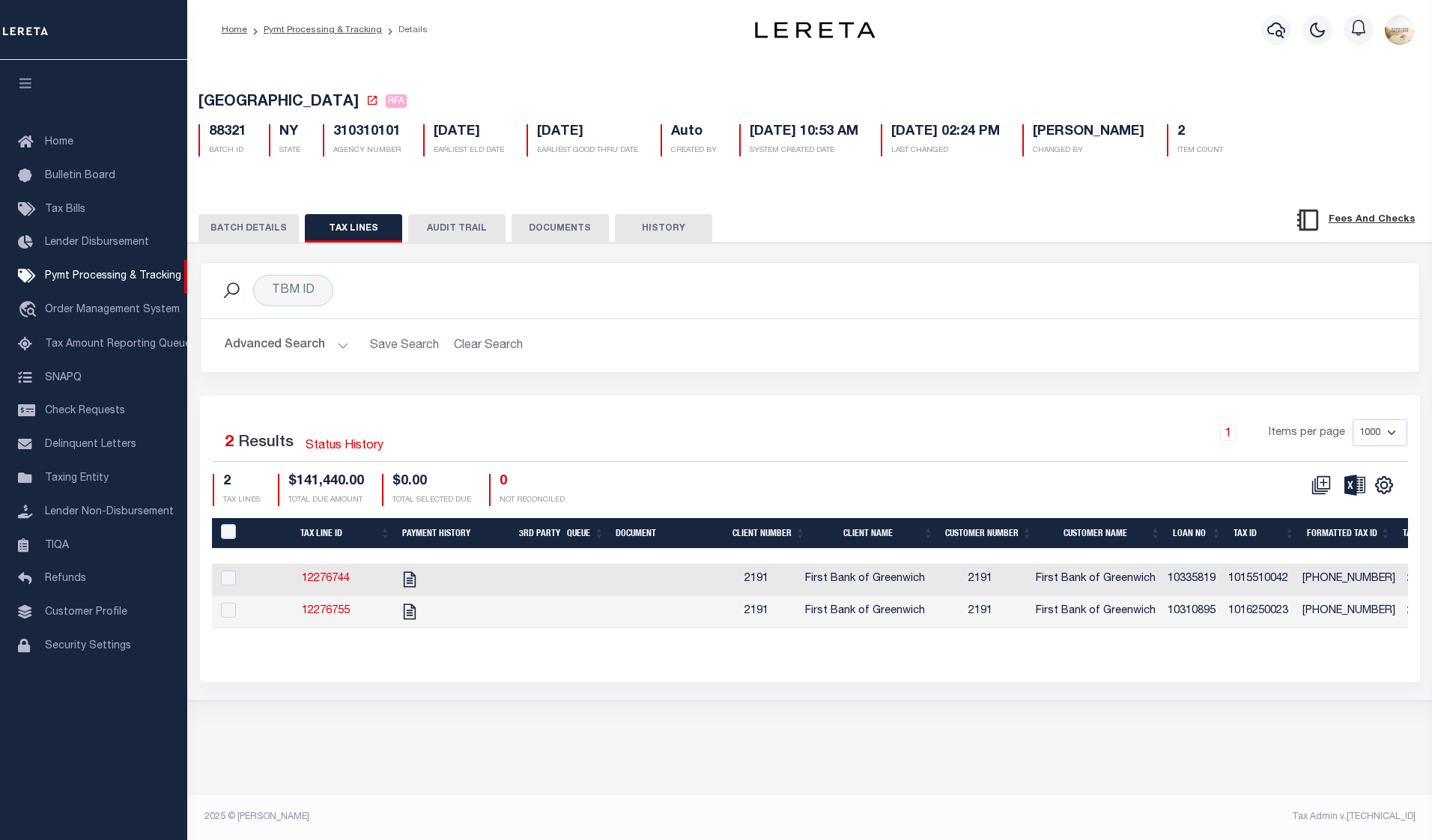
click at [478, 212] on div "BATCH DETAILS TAX LINES AUDIT TRAIL DOCUMENTS HISTORY" at bounding box center [810, 224] width 1281 height 38
drag, startPoint x: 429, startPoint y: 230, endPoint x: 556, endPoint y: 249, distance: 128.4
click at [430, 230] on button "AUDIT TRAIL" at bounding box center [456, 228] width 97 height 29
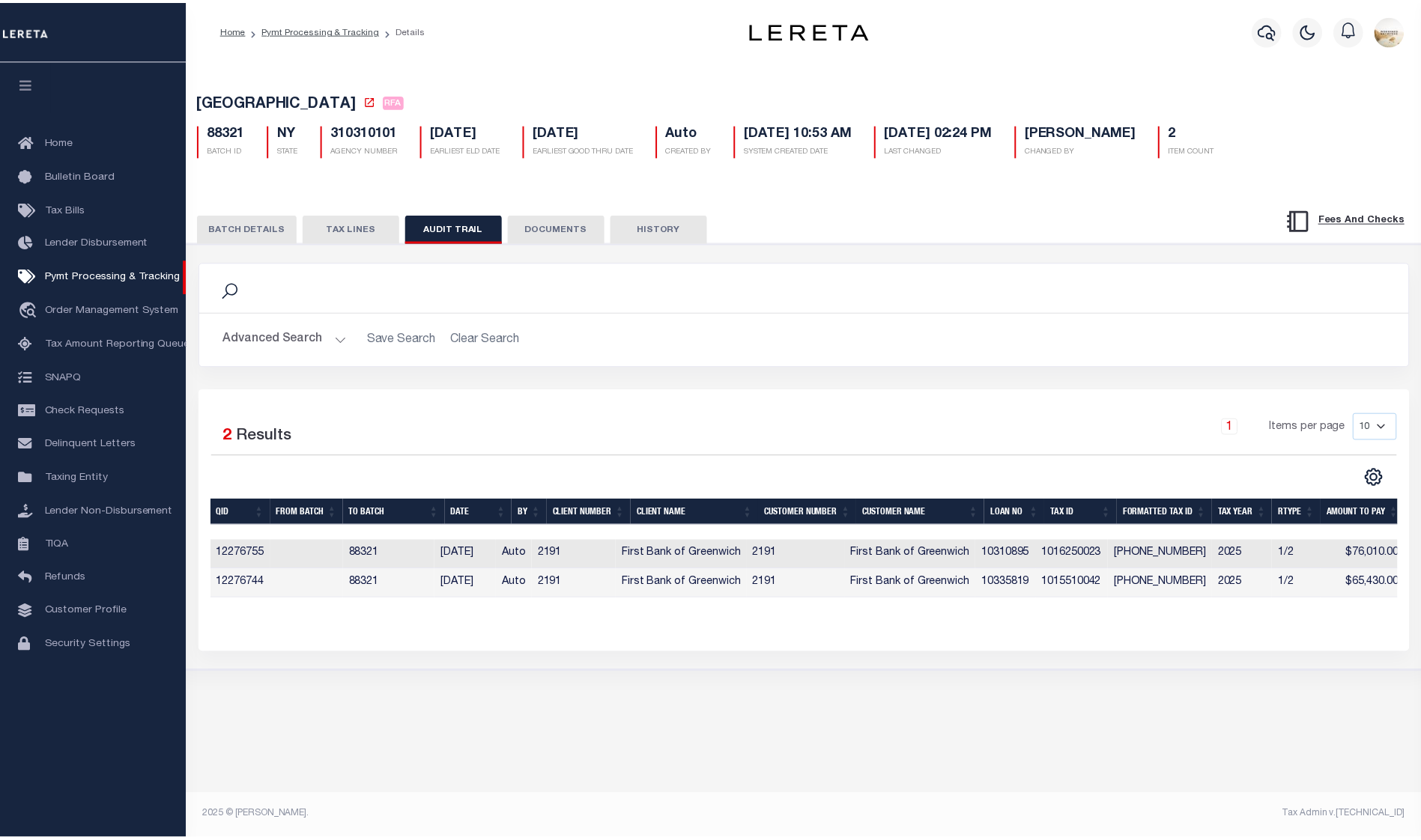
scroll to position [0, 5]
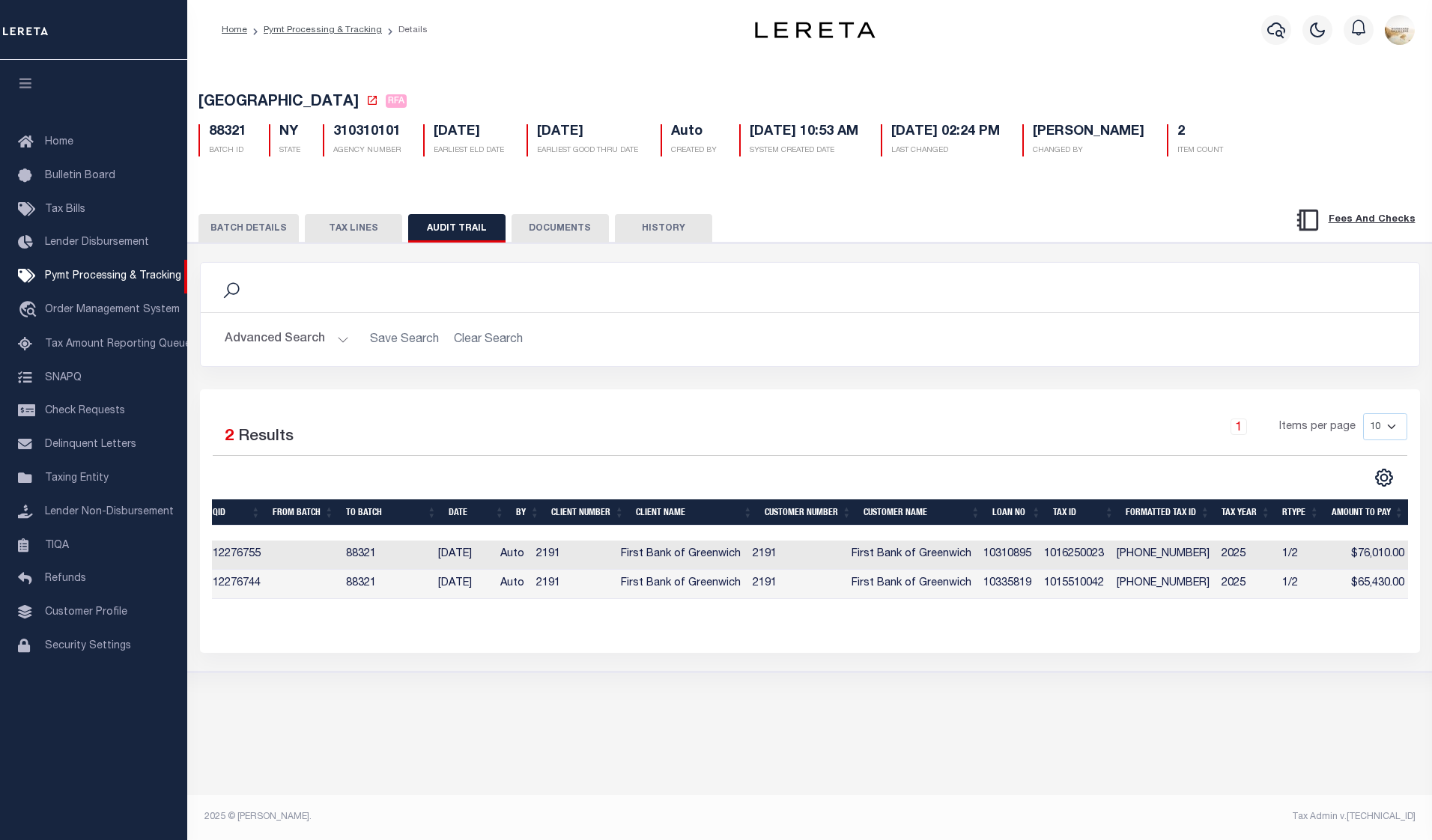
click at [571, 232] on button "DOCUMENTS" at bounding box center [560, 228] width 97 height 29
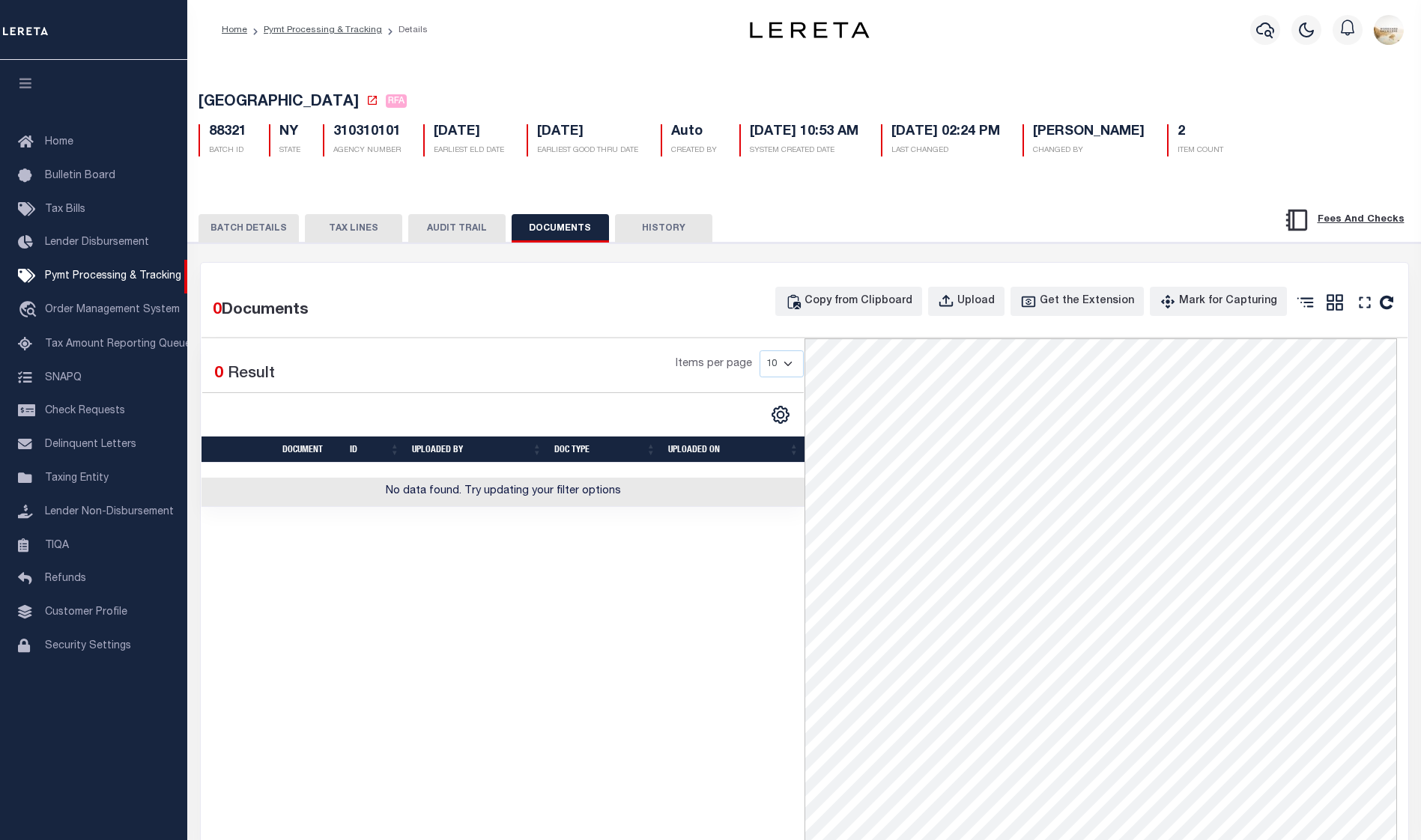
drag, startPoint x: 638, startPoint y: 231, endPoint x: 775, endPoint y: 254, distance: 138.9
click at [638, 231] on button "HISTORY" at bounding box center [663, 228] width 97 height 29
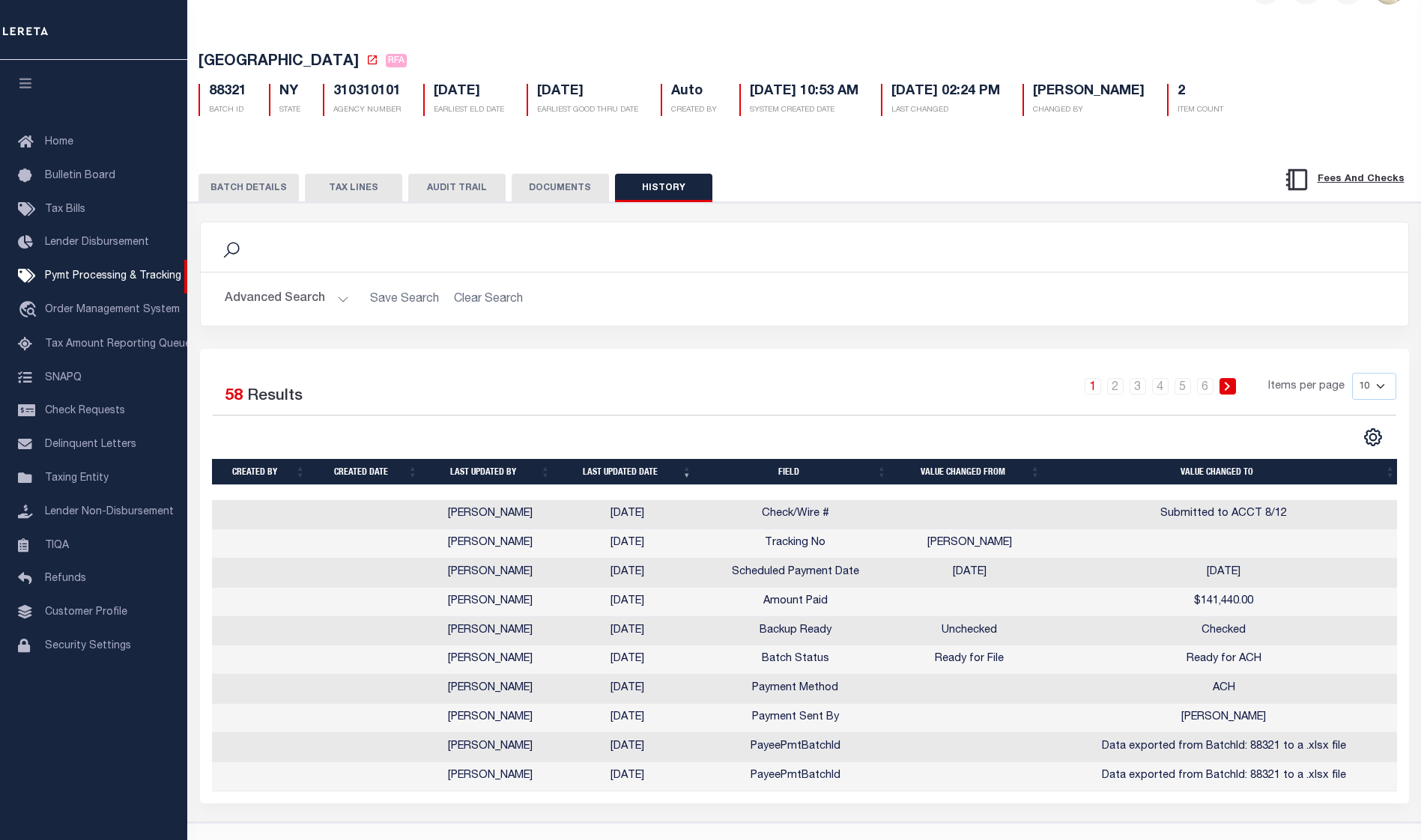
scroll to position [78, 0]
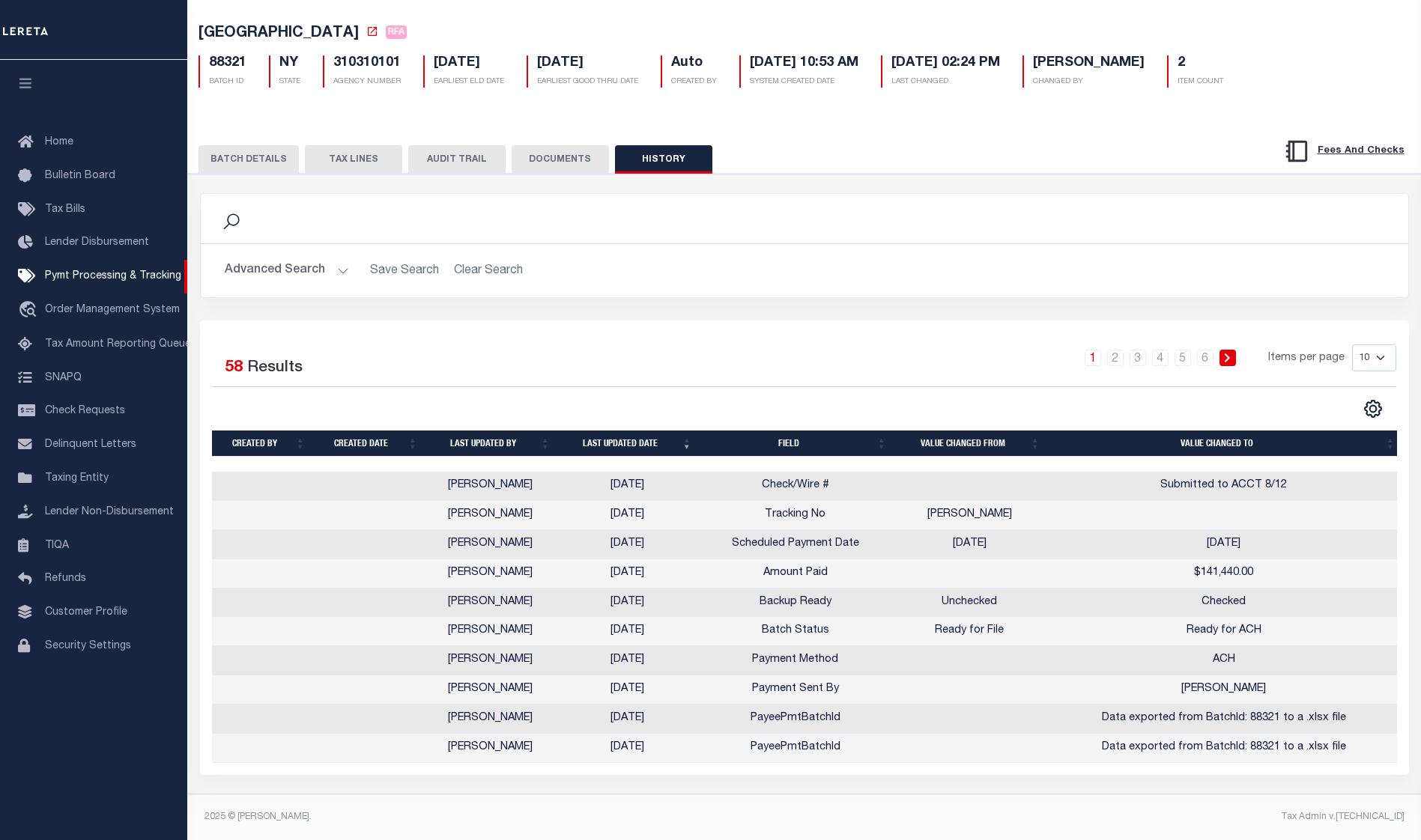
click at [1381, 345] on select "10 25 50 100" at bounding box center [1374, 358] width 45 height 27
select select "100"
click at [1352, 344] on select "10 25 50 100" at bounding box center [1374, 358] width 45 height 27
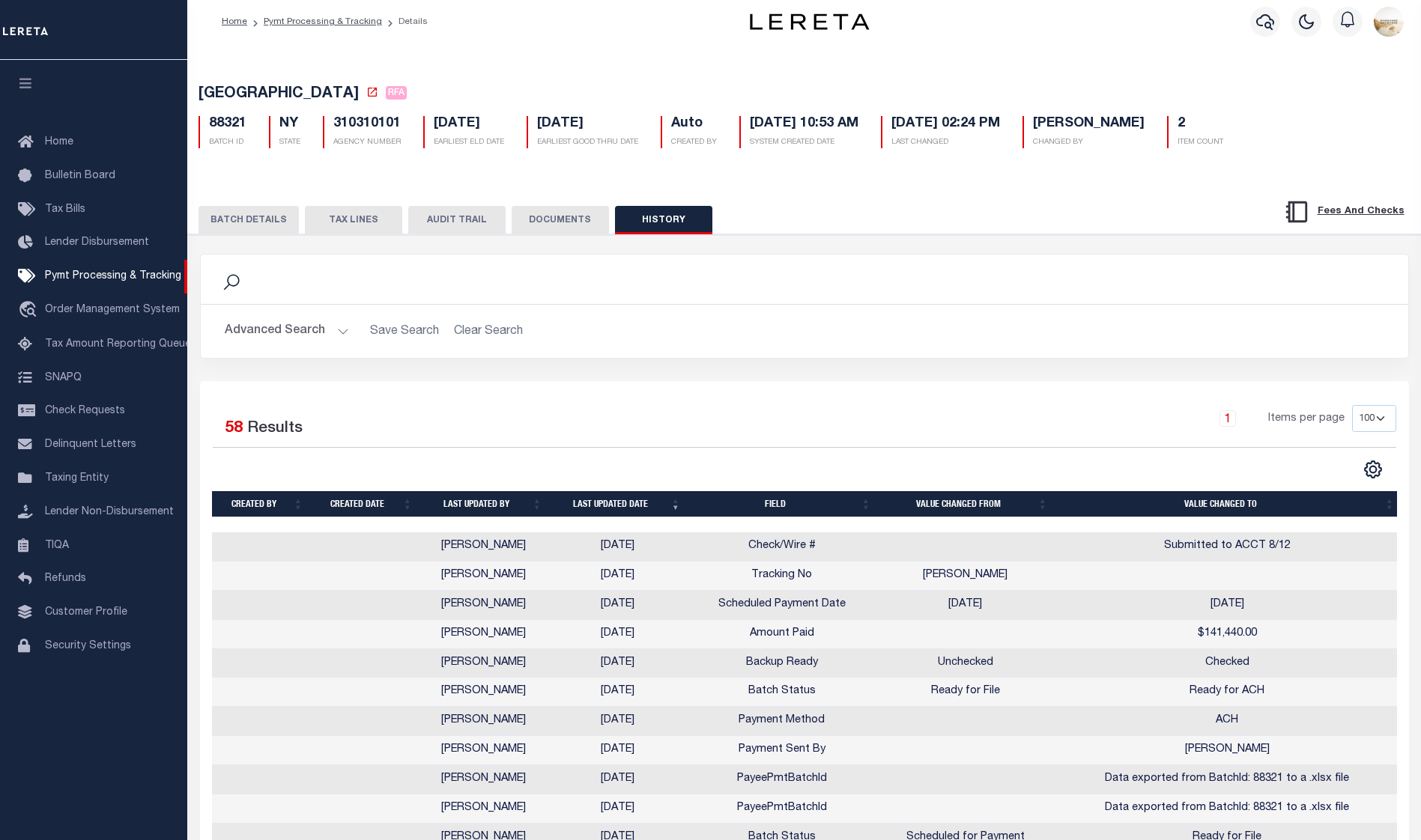
scroll to position [0, 0]
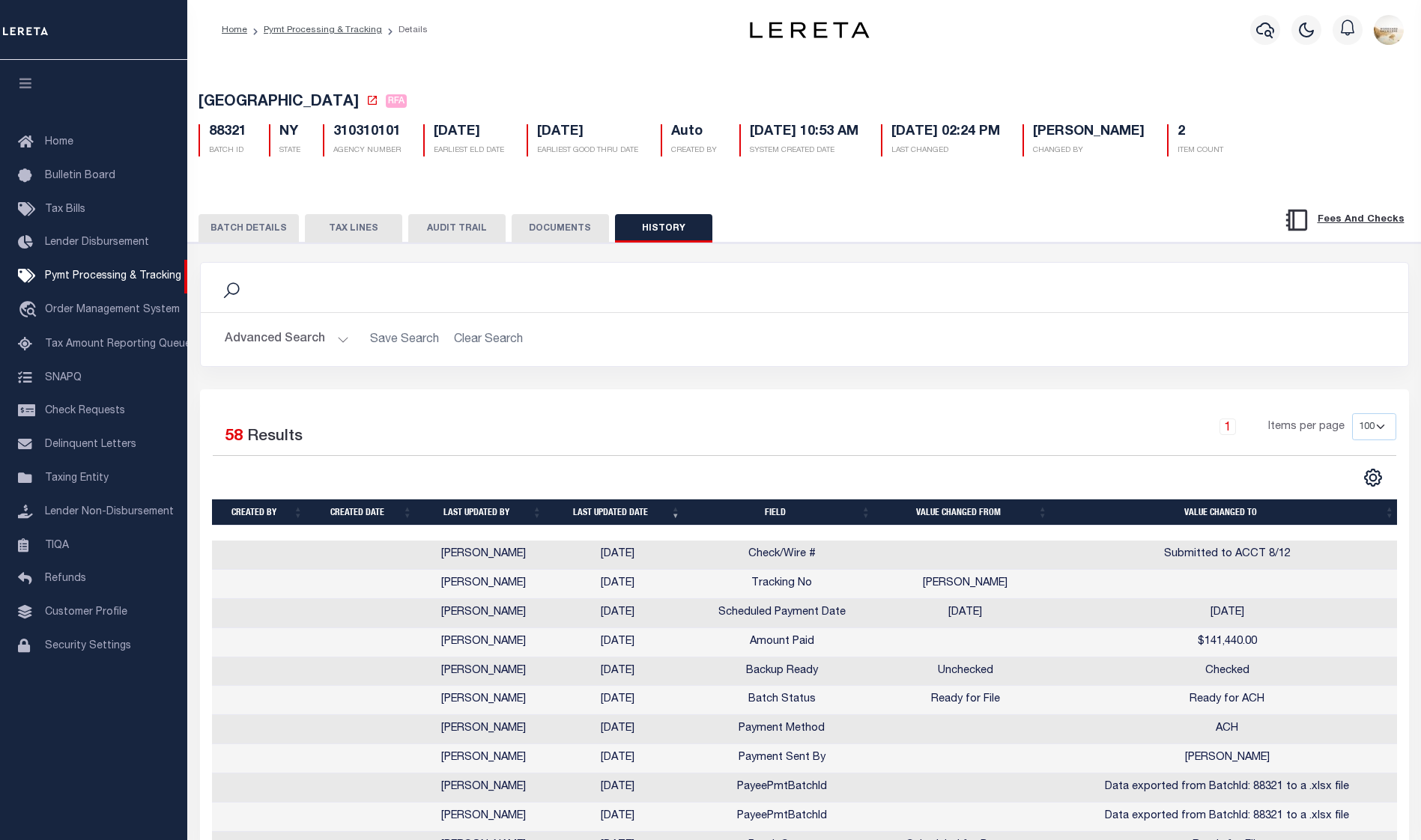
click at [268, 227] on button "BATCH DETAILS" at bounding box center [248, 228] width 101 height 29
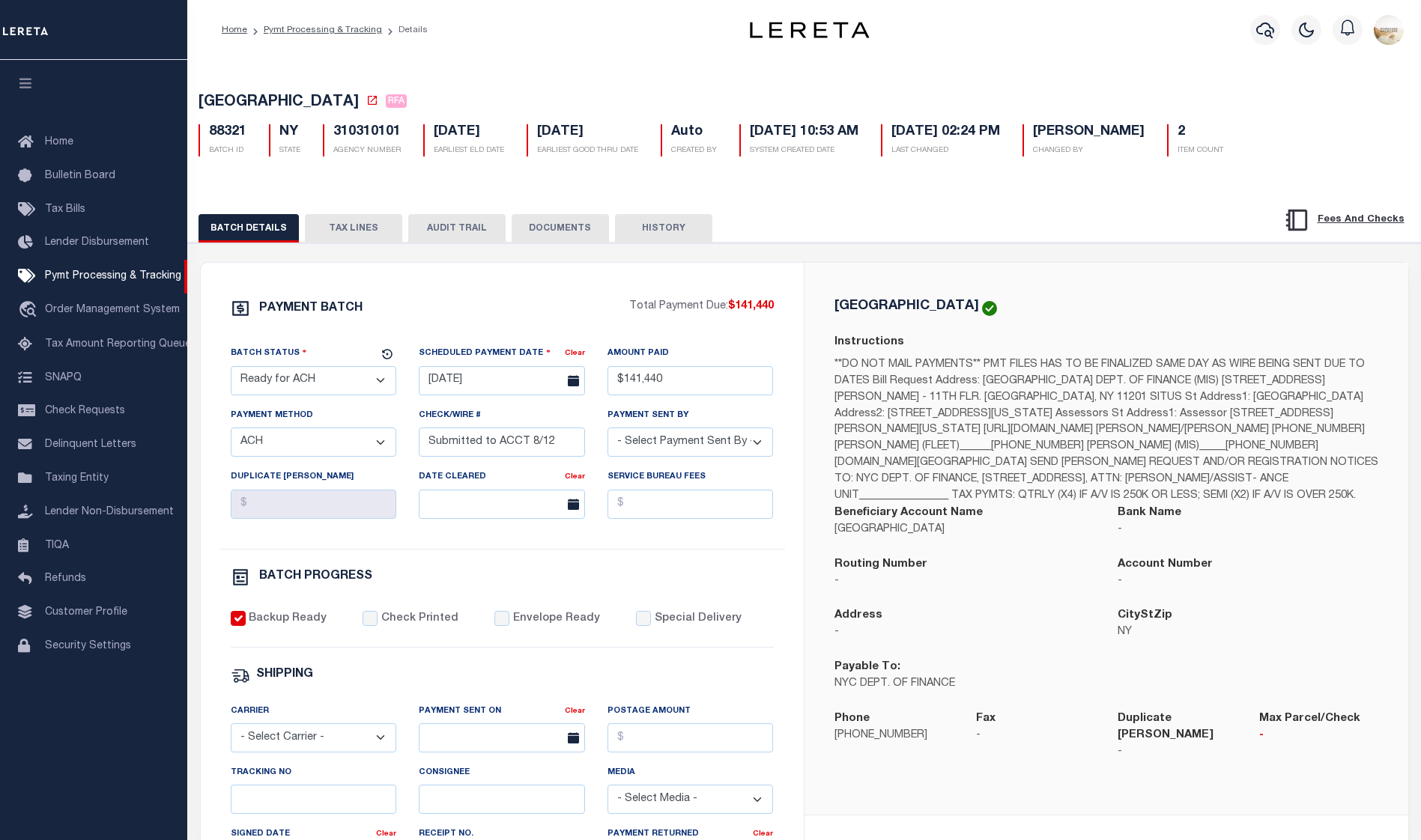
click at [472, 232] on button "AUDIT TRAIL" at bounding box center [456, 228] width 97 height 29
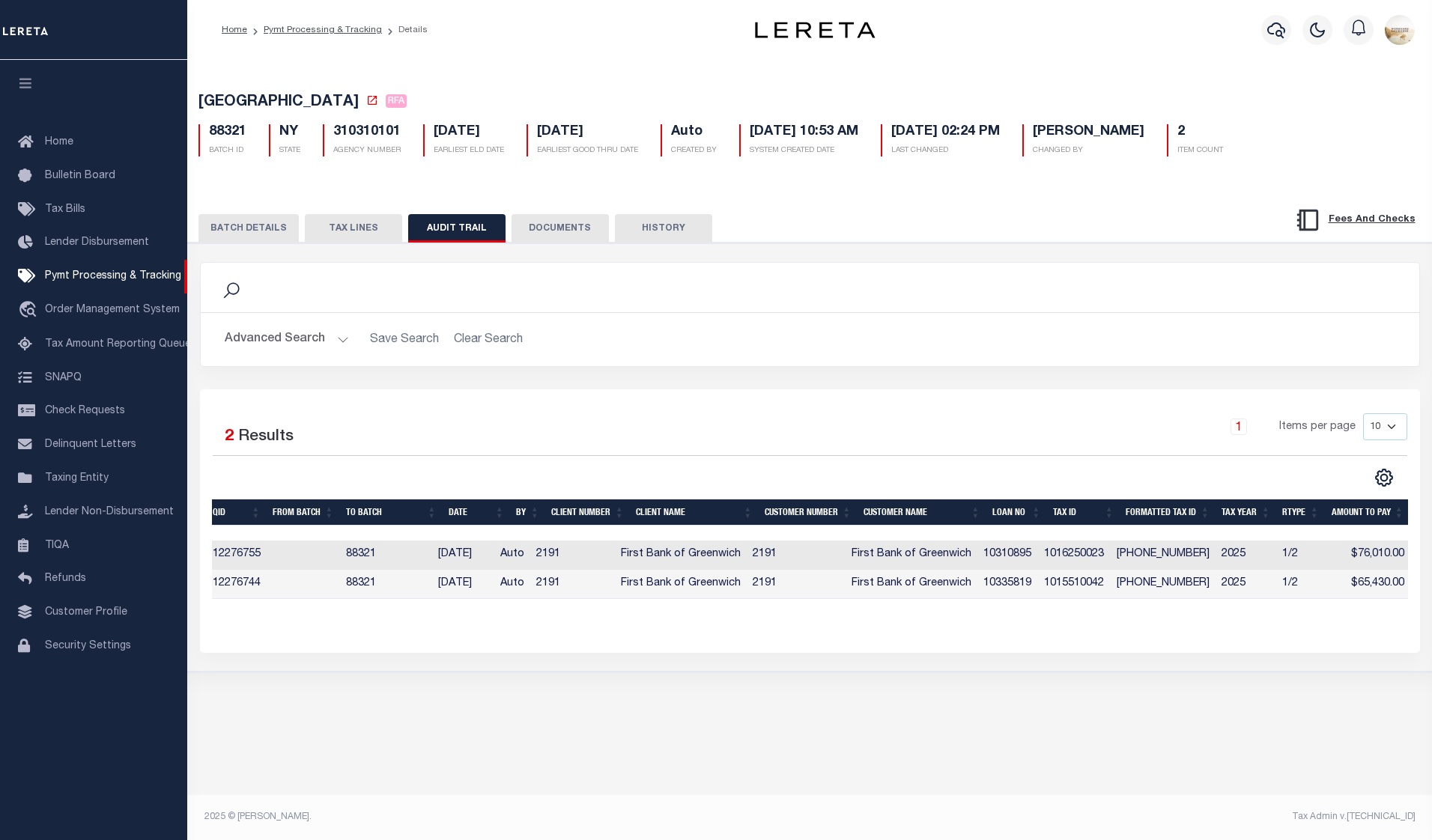
click at [363, 235] on button "TAX LINES" at bounding box center [353, 228] width 97 height 29
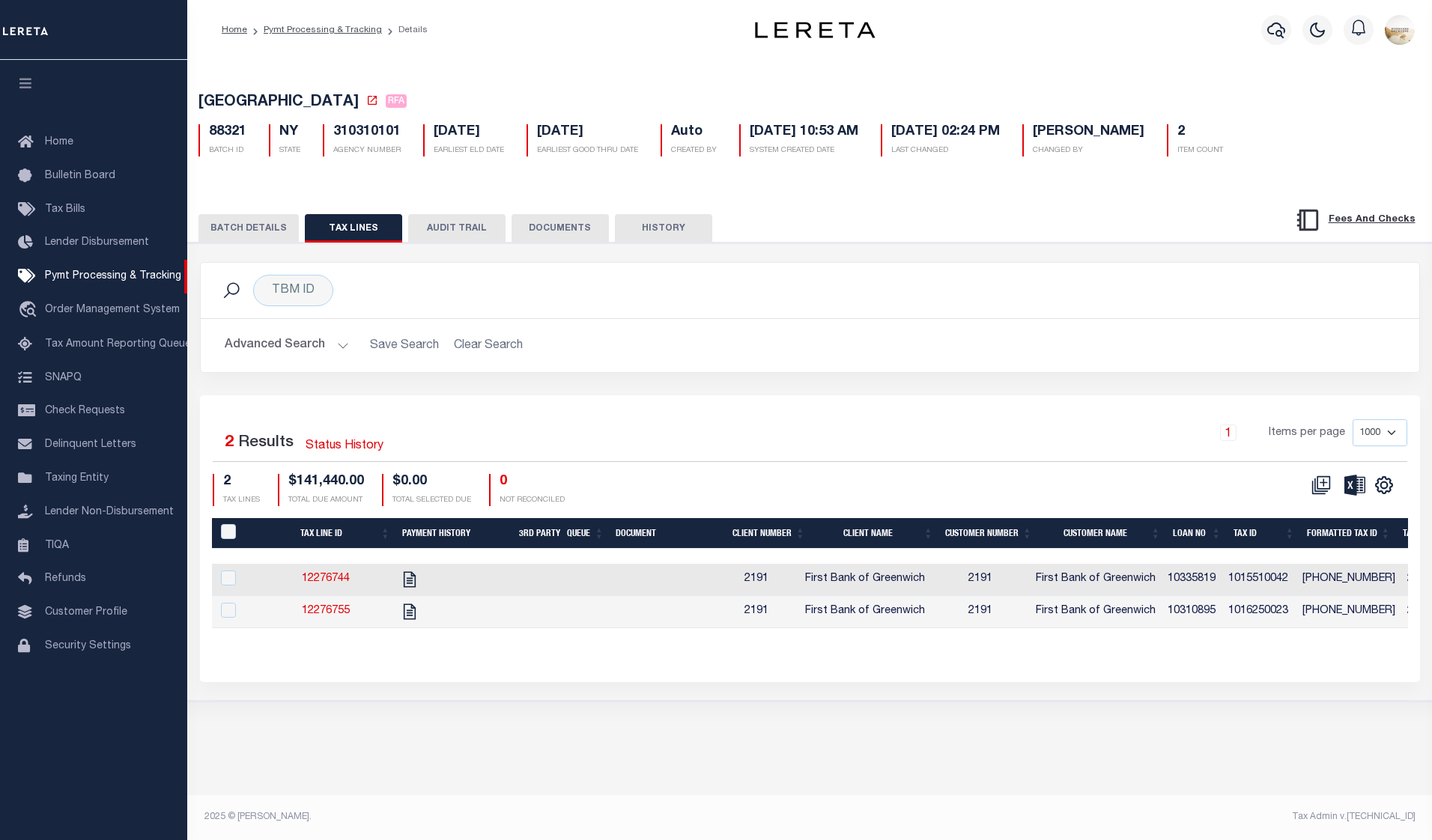
click at [212, 217] on div "BATCH DETAILS TAX LINES AUDIT TRAIL DOCUMENTS HISTORY" at bounding box center [810, 224] width 1281 height 38
drag, startPoint x: 219, startPoint y: 221, endPoint x: 229, endPoint y: 230, distance: 13.5
click at [219, 222] on button "BATCH DETAILS" at bounding box center [248, 228] width 101 height 29
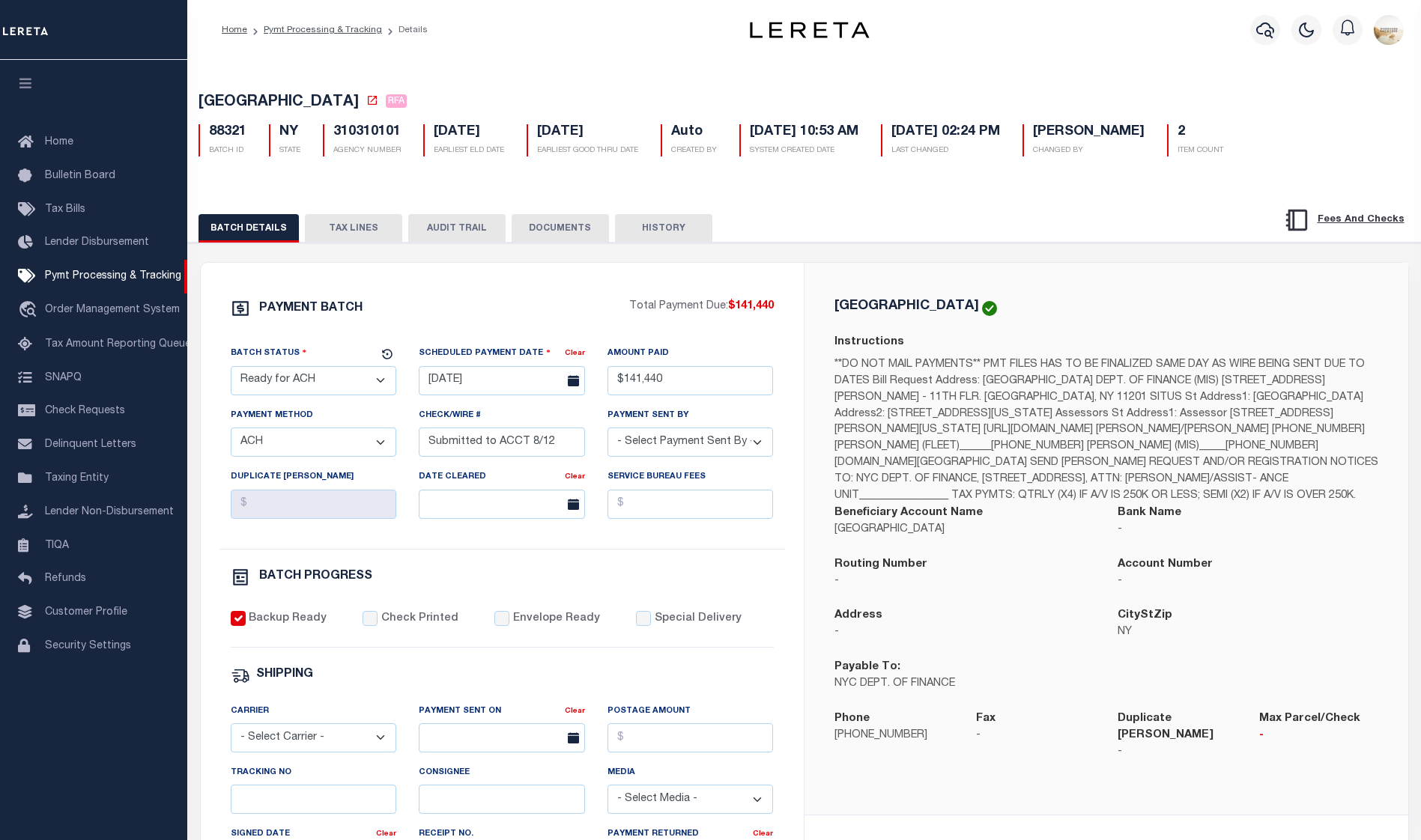
click at [456, 227] on button "AUDIT TRAIL" at bounding box center [456, 228] width 97 height 29
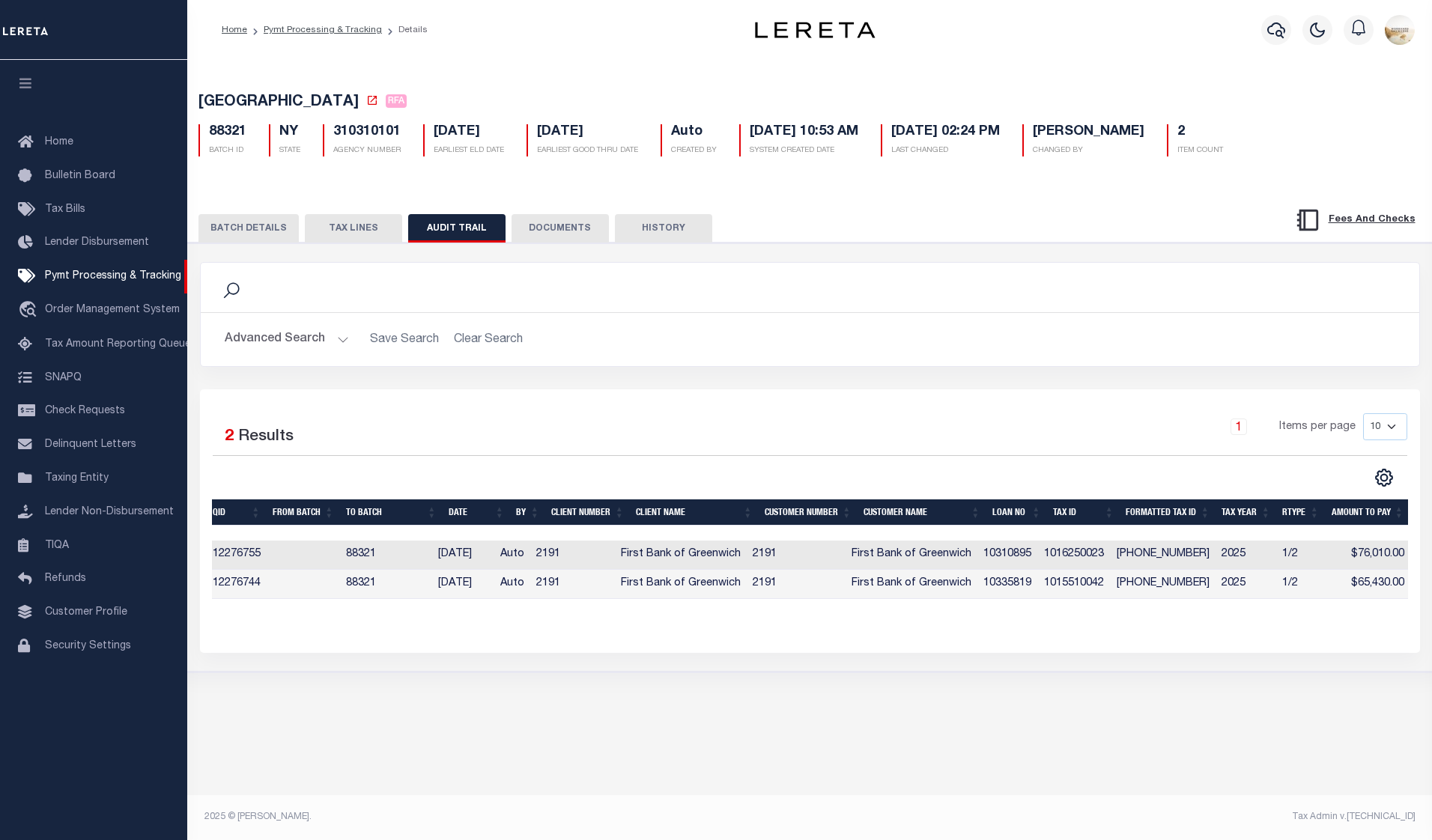
click at [1038, 87] on div "[GEOGRAPHIC_DATA] RFA 88321 BATCH ID NY STATE 310310101 2" at bounding box center [810, 122] width 1259 height 93
